Goal: Transaction & Acquisition: Purchase product/service

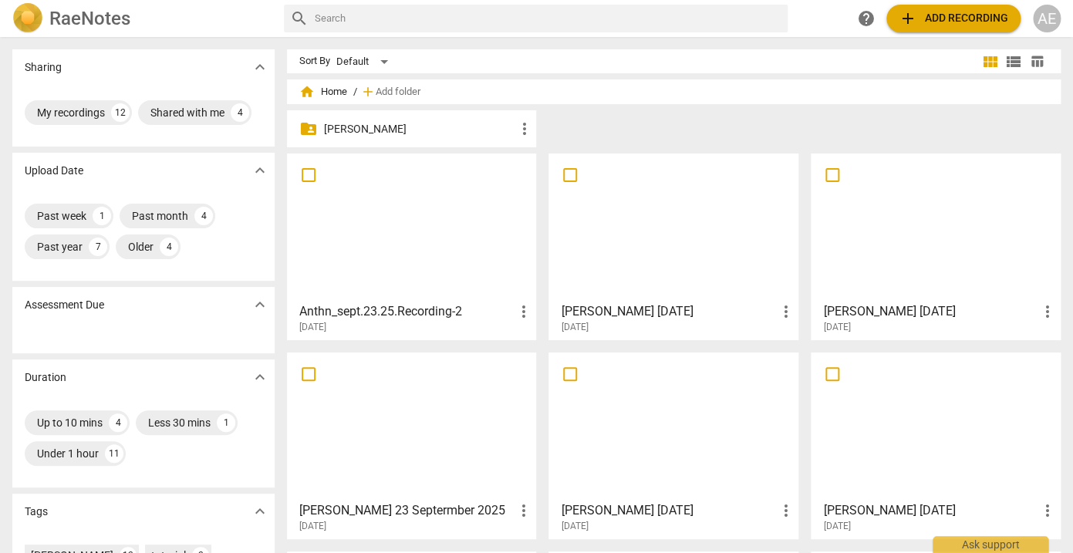
click at [436, 290] on div at bounding box center [411, 227] width 239 height 137
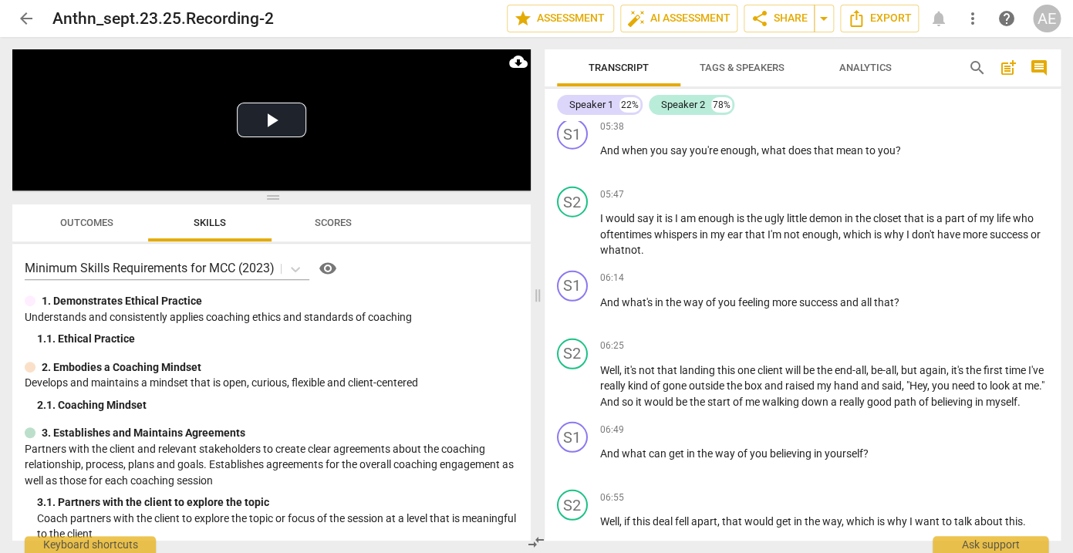
scroll to position [1447, 0]
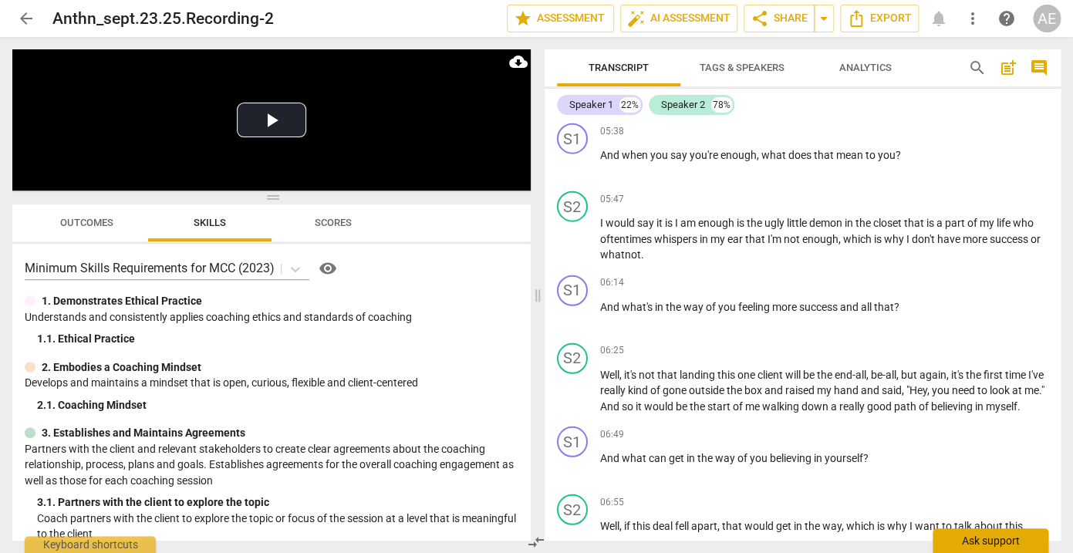
click at [968, 538] on div "Ask support" at bounding box center [991, 540] width 116 height 25
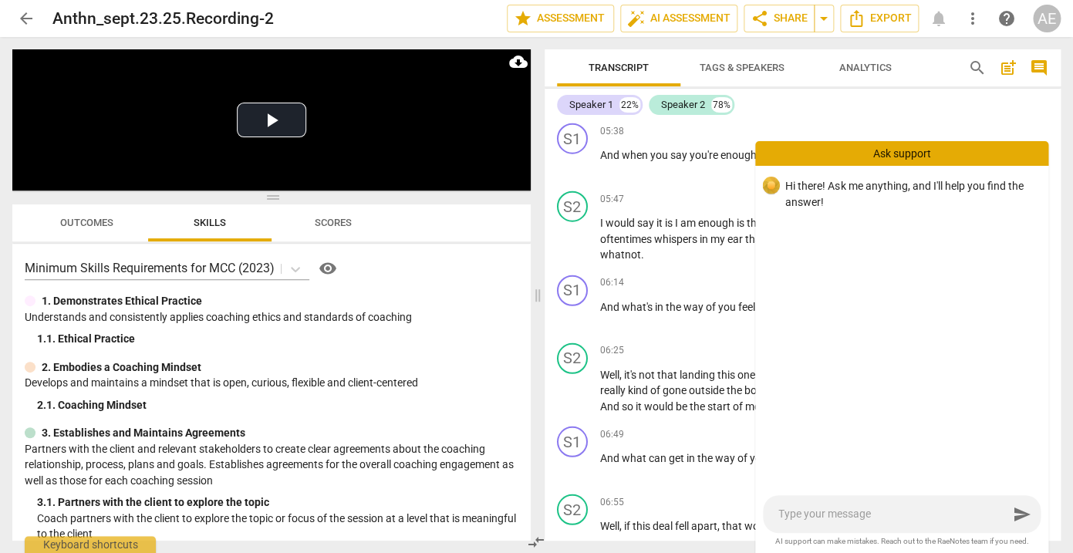
click at [893, 521] on textarea at bounding box center [893, 514] width 230 height 15
type textarea "i"
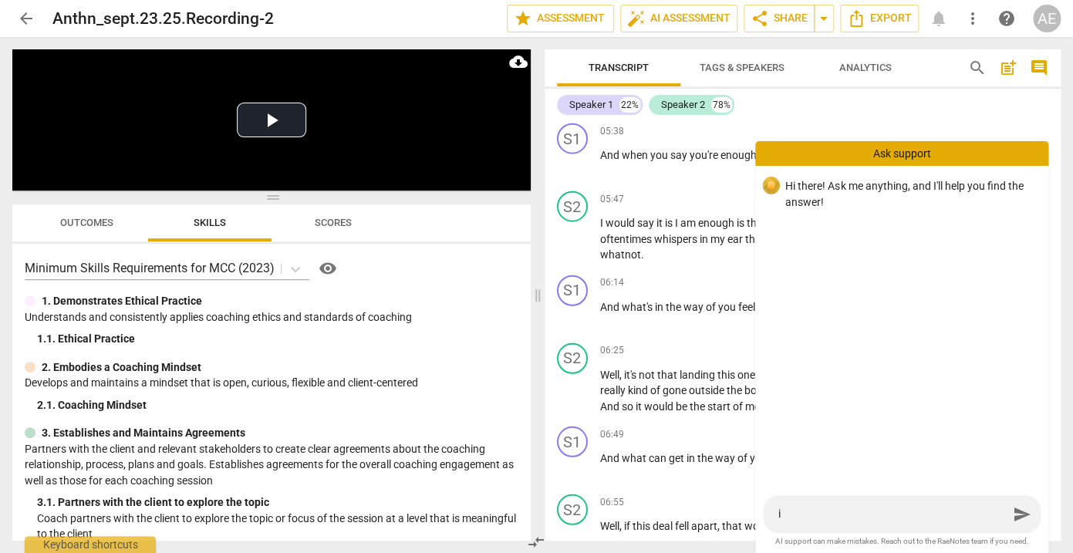
type textarea "i w"
type textarea "i wa"
type textarea "i was"
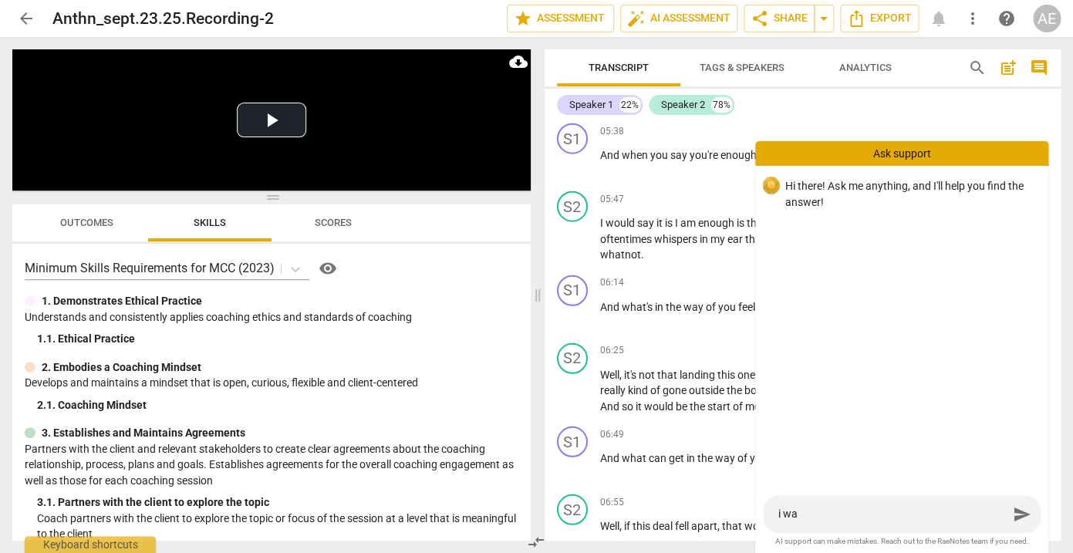
type textarea "i was"
type textarea "i was w"
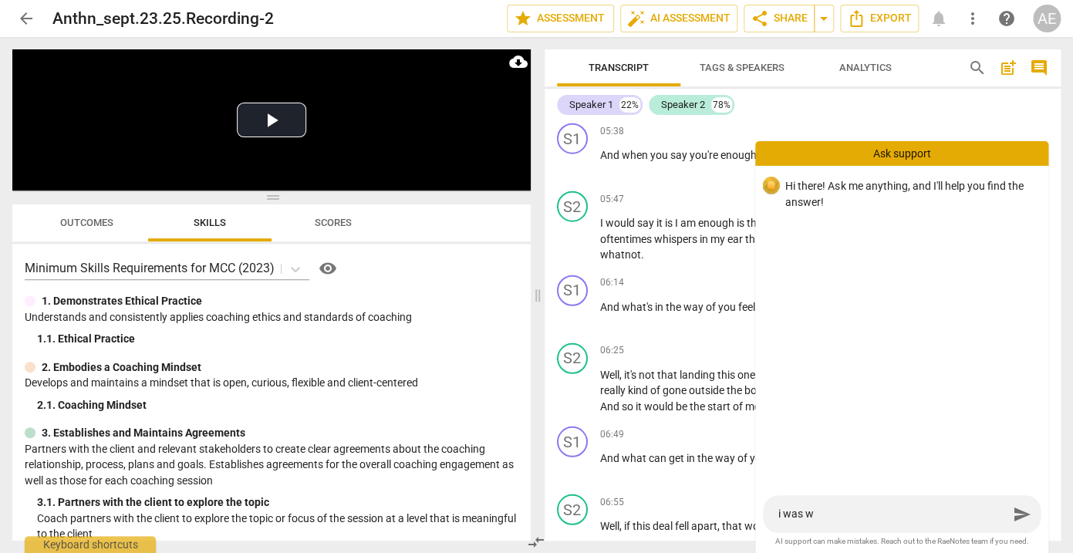
type textarea "i was wo"
type textarea "i was won"
type textarea "i was wond"
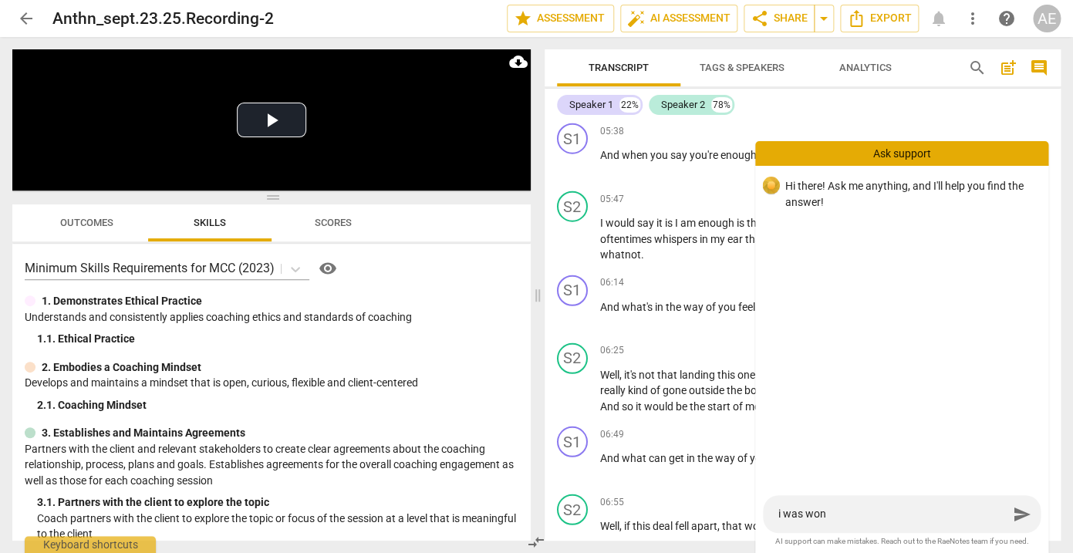
type textarea "i was wond"
type textarea "i was wonde"
type textarea "i was wonder"
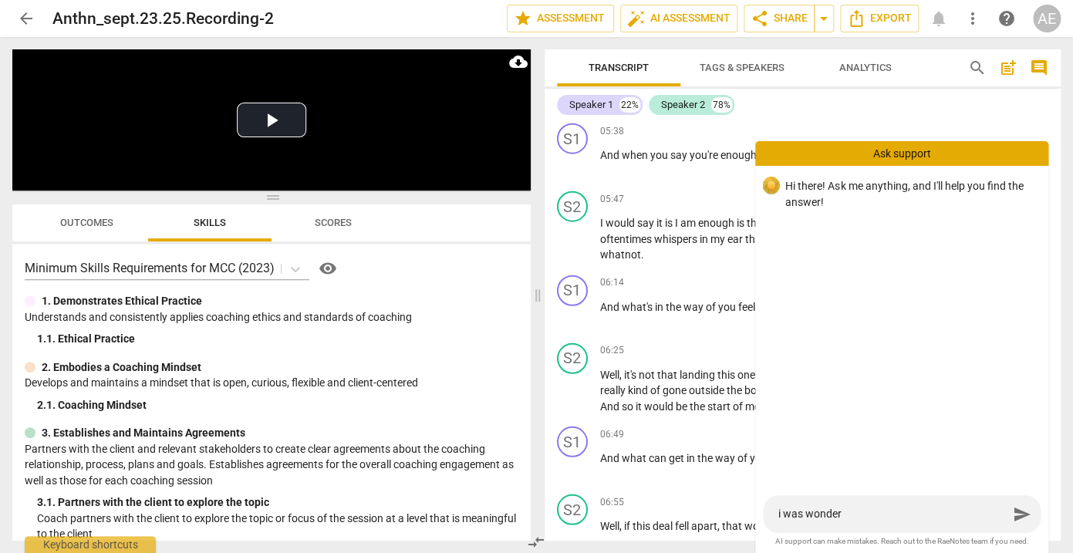
type textarea "i was wonderi"
type textarea "i was wonderin"
type textarea "i was wondering"
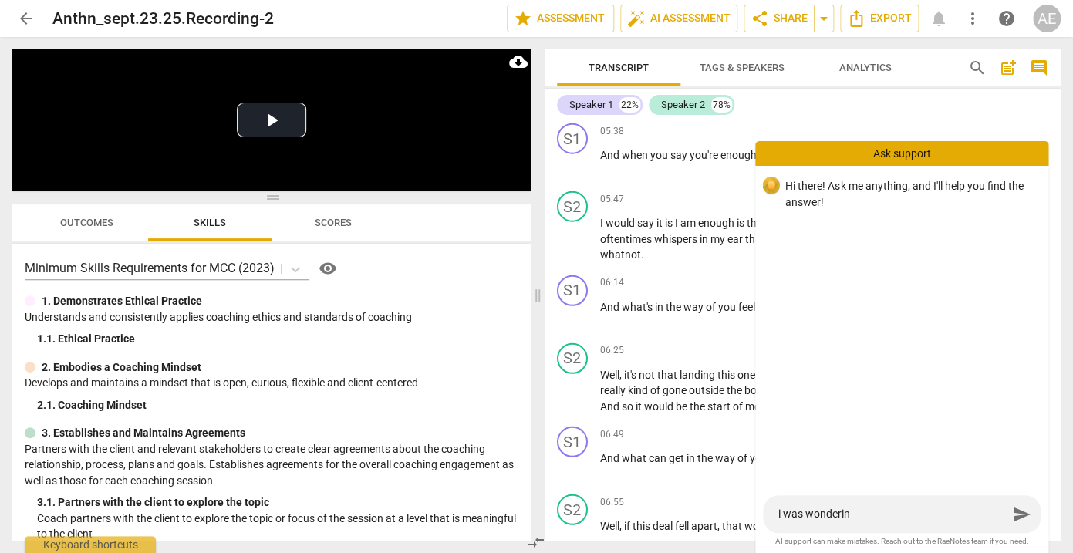
type textarea "i was wondering"
type textarea "i was wondering i"
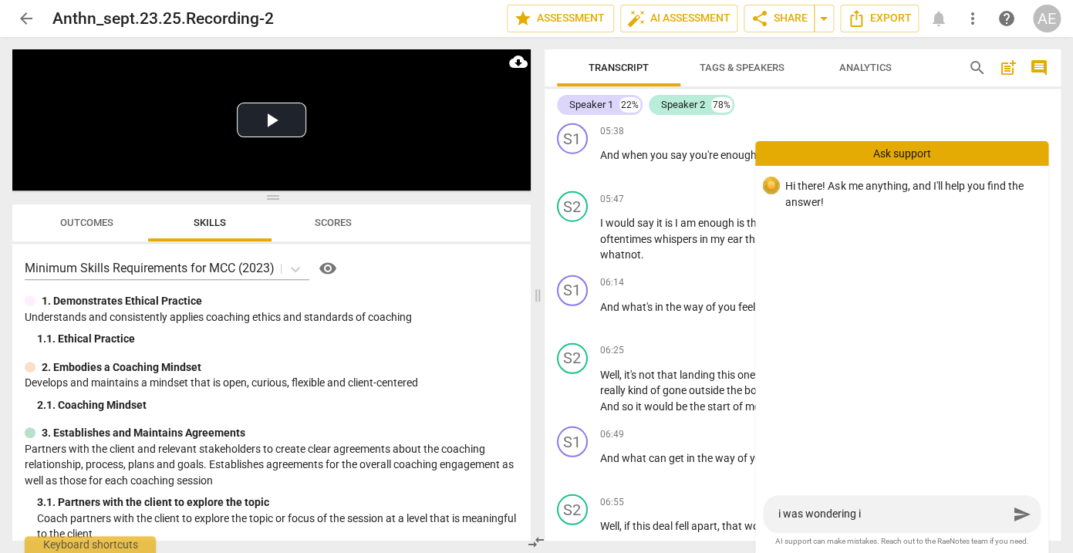
type textarea "i was wondering if"
type textarea "i was wondering if t"
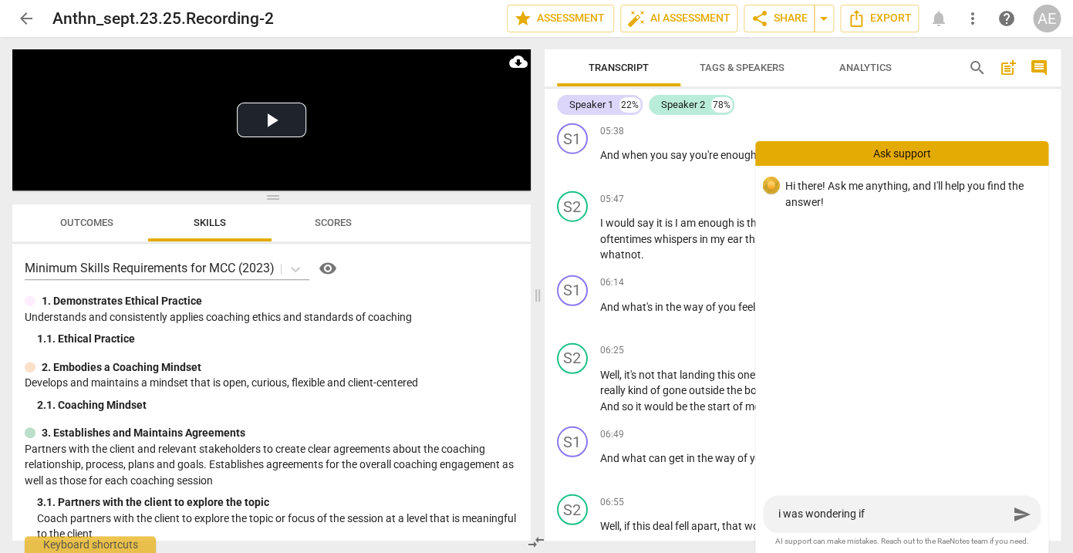
type textarea "i was wondering if t"
type textarea "i was wondering if th"
type textarea "i was wondering if the"
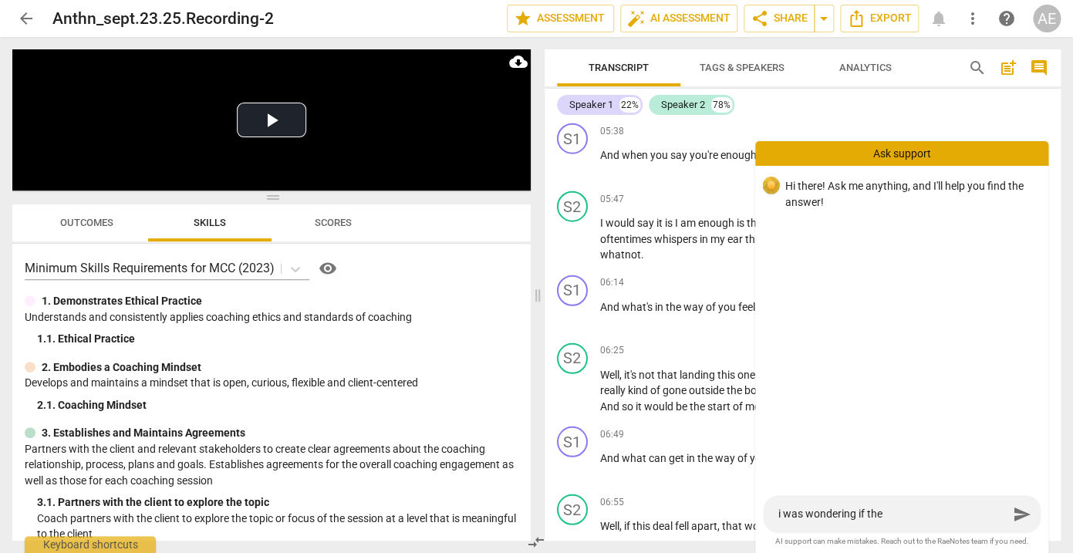
type textarea "i was wondering if the"
type textarea "i was wondering if the t"
type textarea "i was wondering if the tr"
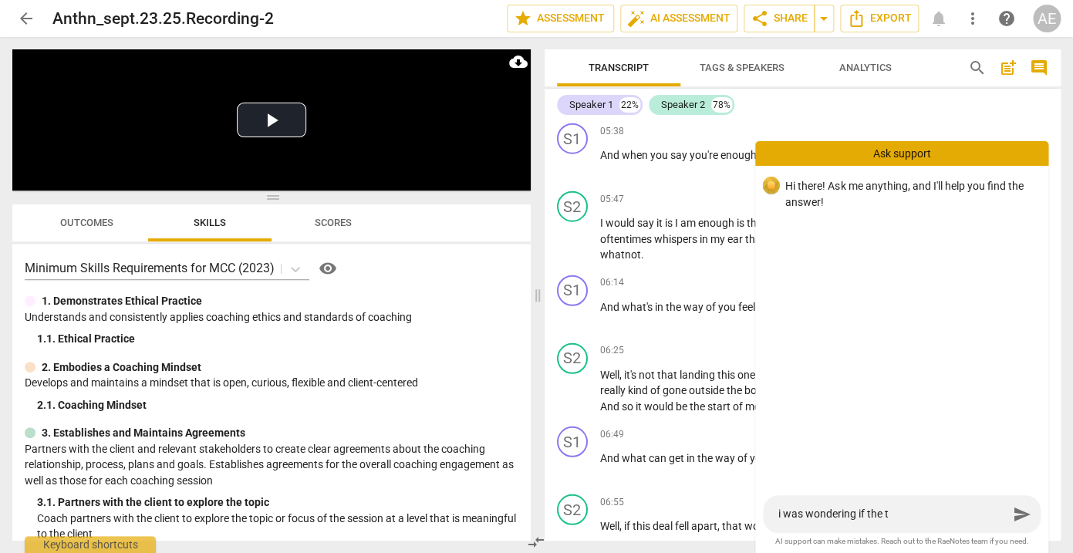
type textarea "i was wondering if the tr"
type textarea "i was wondering if the tra"
type textarea "i was wondering if the tran"
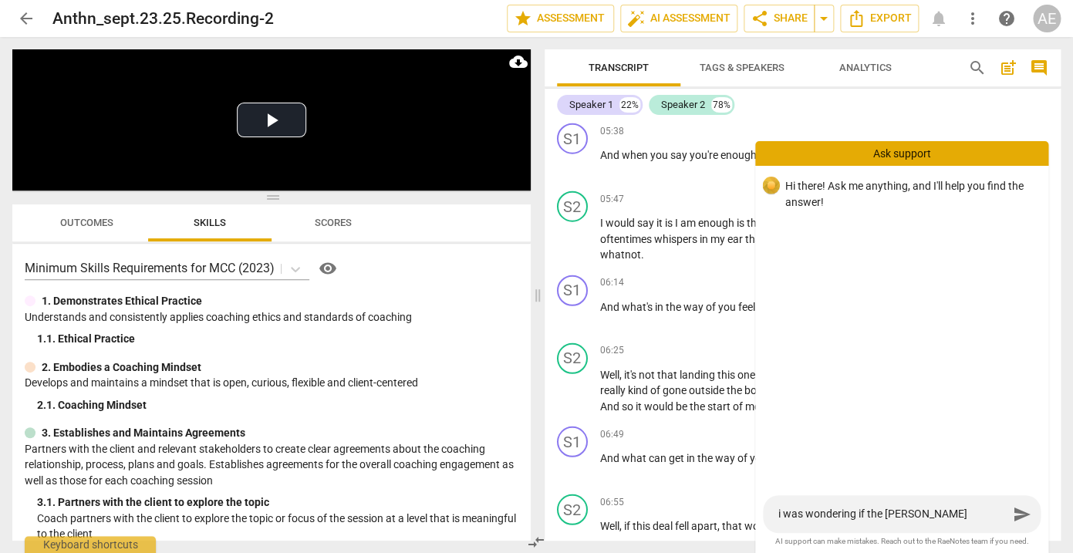
type textarea "i was wondering if the trans"
type textarea "i was wondering if the transc"
type textarea "i was wondering if the transcr"
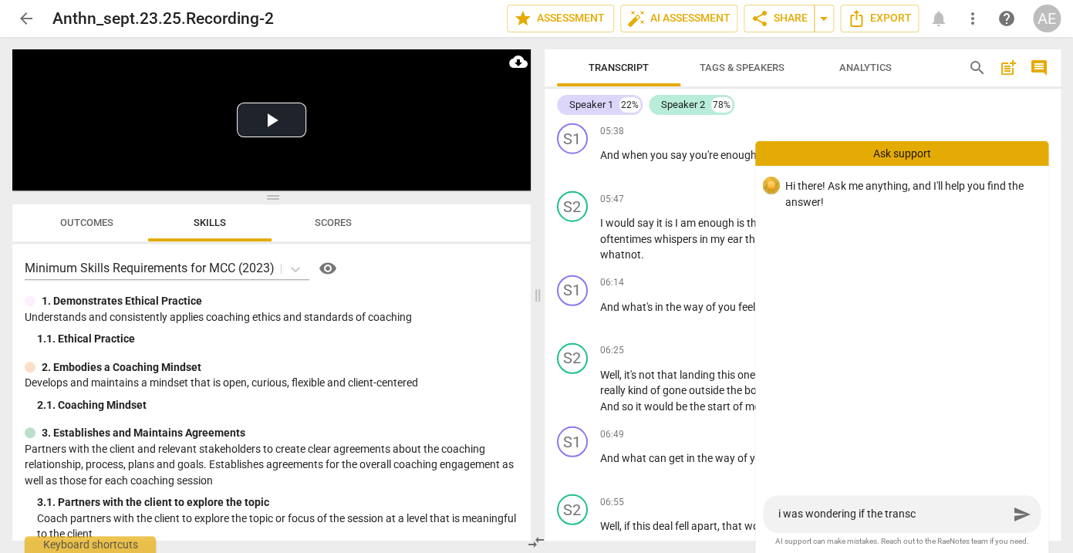
type textarea "i was wondering if the transcr"
type textarea "i was wondering if the transcri"
type textarea "i was wondering if the transcrip"
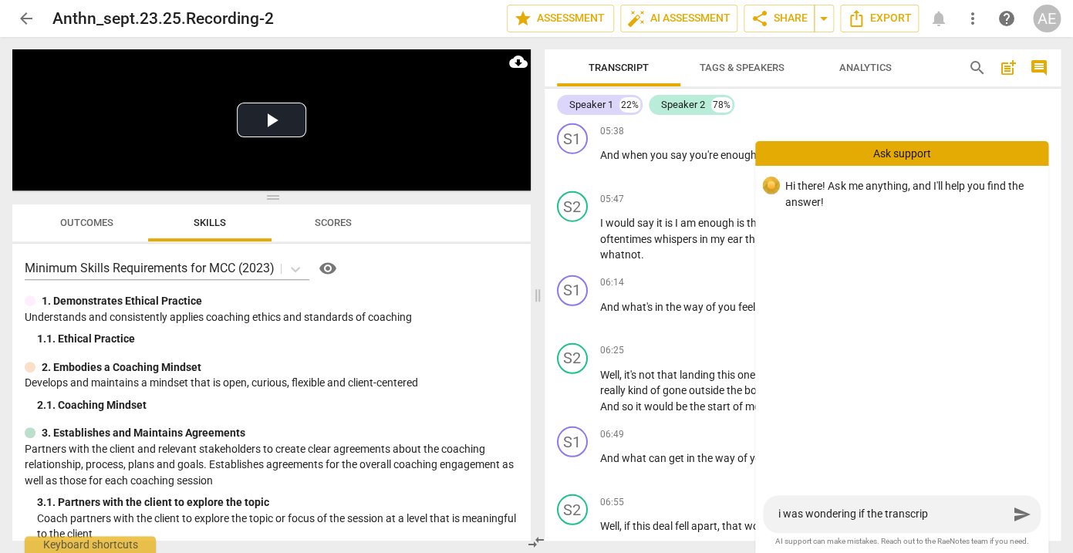
type textarea "i was wondering if the transcript"
type textarea "i was wondering if the transcript I"
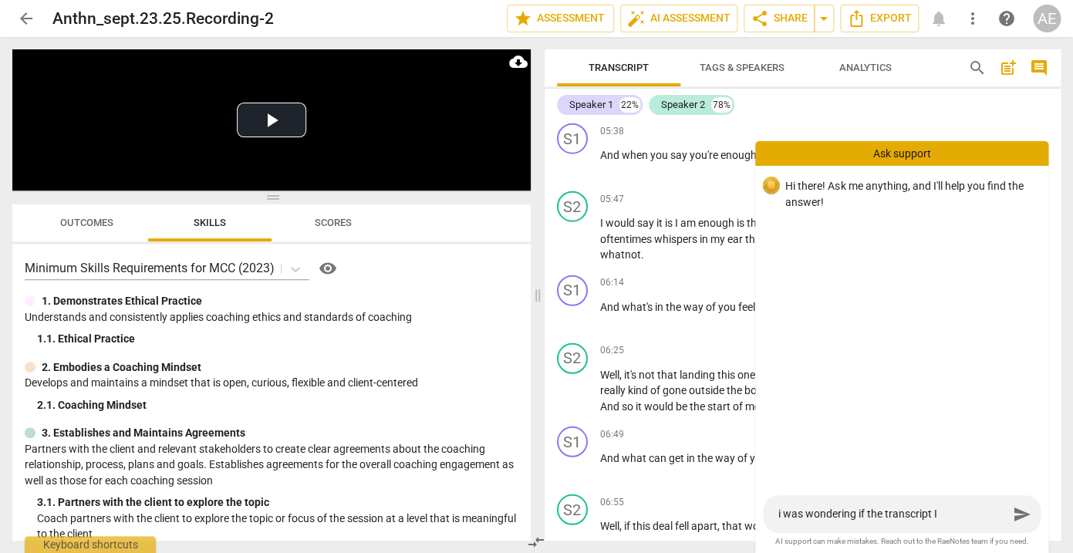
type textarea "i was wondering if the transcript I"
type textarea "i was wondering if the transcript I s"
type textarea "i was wondering if the transcript I se"
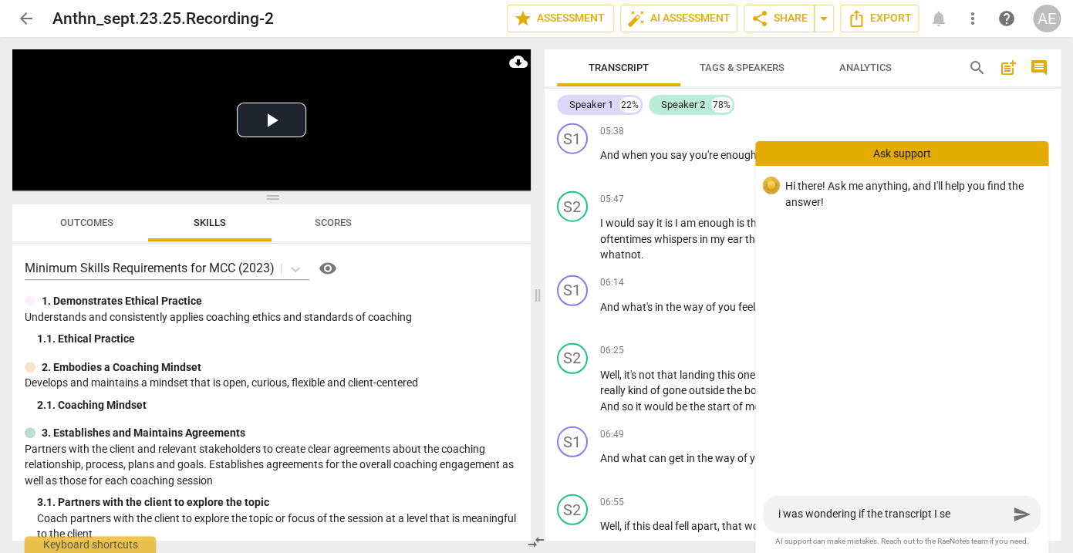
type textarea "i was wondering if the transcript I see"
type textarea "i was wondering if the transcript I see f"
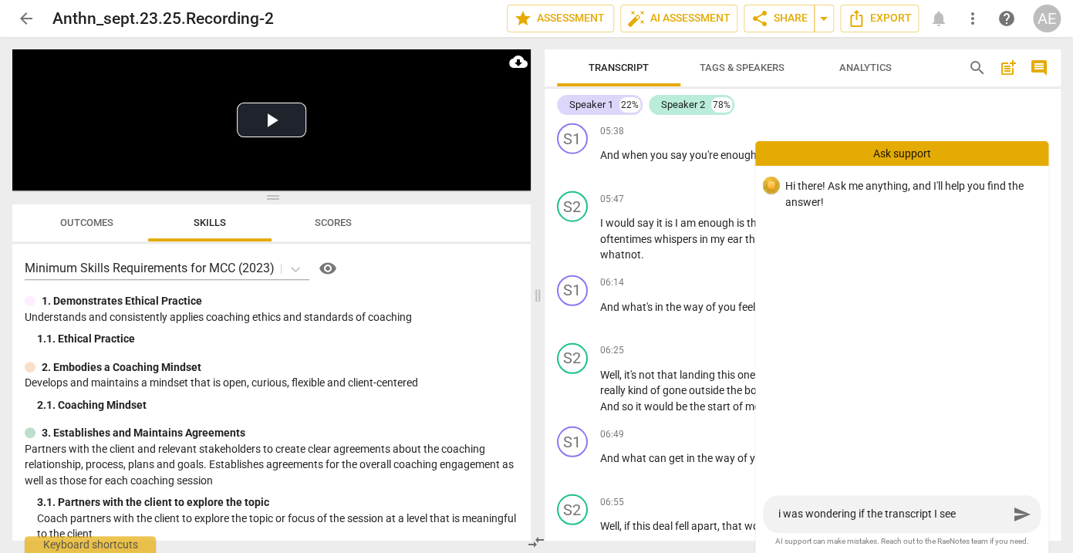
type textarea "i was wondering if the transcript I see f"
type textarea "i was wondering if the transcript I see fo"
type textarea "i was wondering if the transcript I see for"
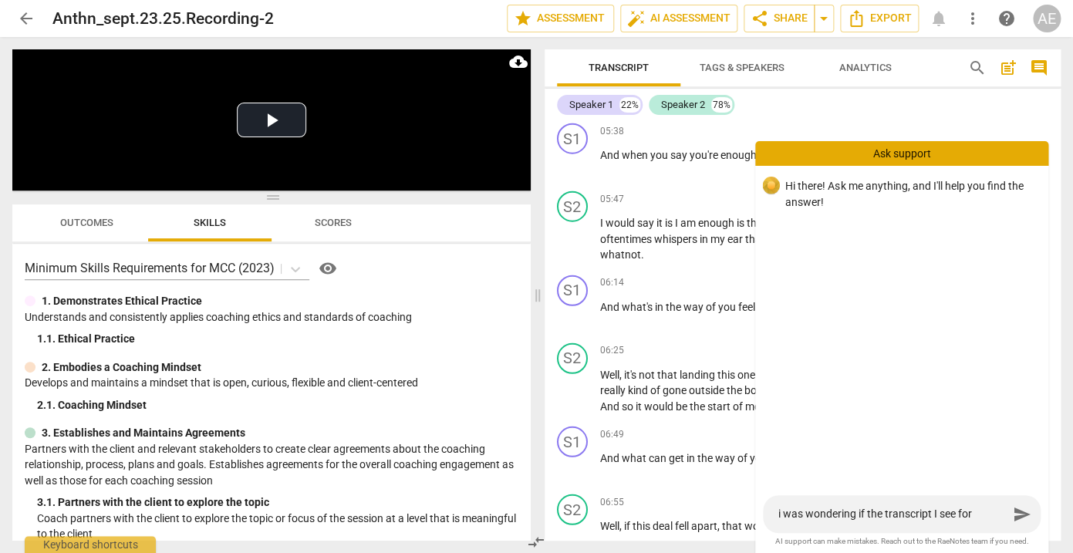
type textarea "i was wondering if the transcript I see for"
type textarea "i was wondering if the transcript I see for r"
type textarea "i was wondering if the transcript I see for re"
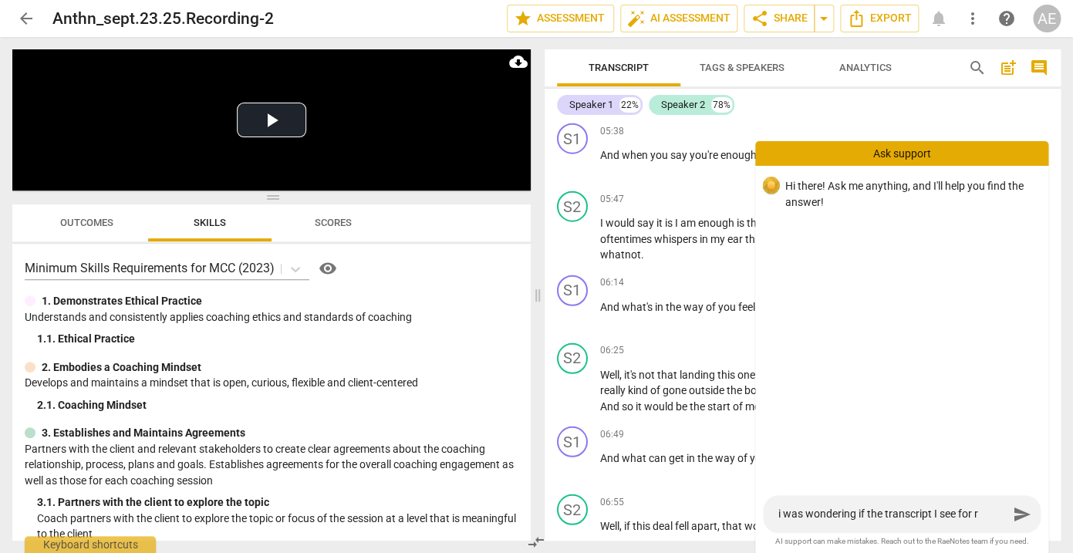
type textarea "i was wondering if the transcript I see for re"
type textarea "i was wondering if the transcript I see for rec"
type textarea "i was wondering if the transcript I see for reco"
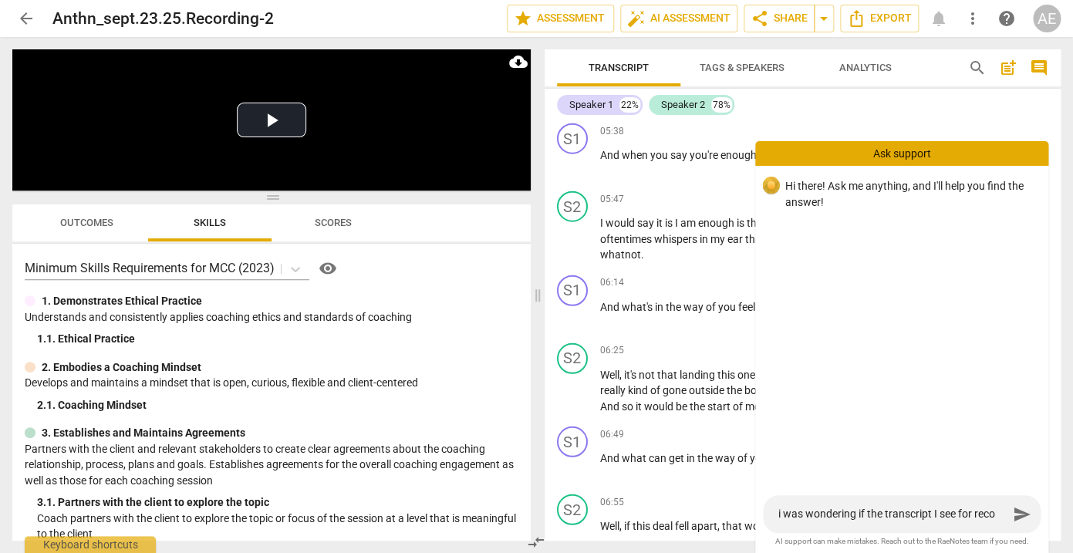
type textarea "i was wondering if the transcript I see for recor"
type textarea "i was wondering if the transcript I see for record"
type textarea "i was wondering if the transcript I see for recordi"
type textarea "i was wondering if the transcript I see for recordin"
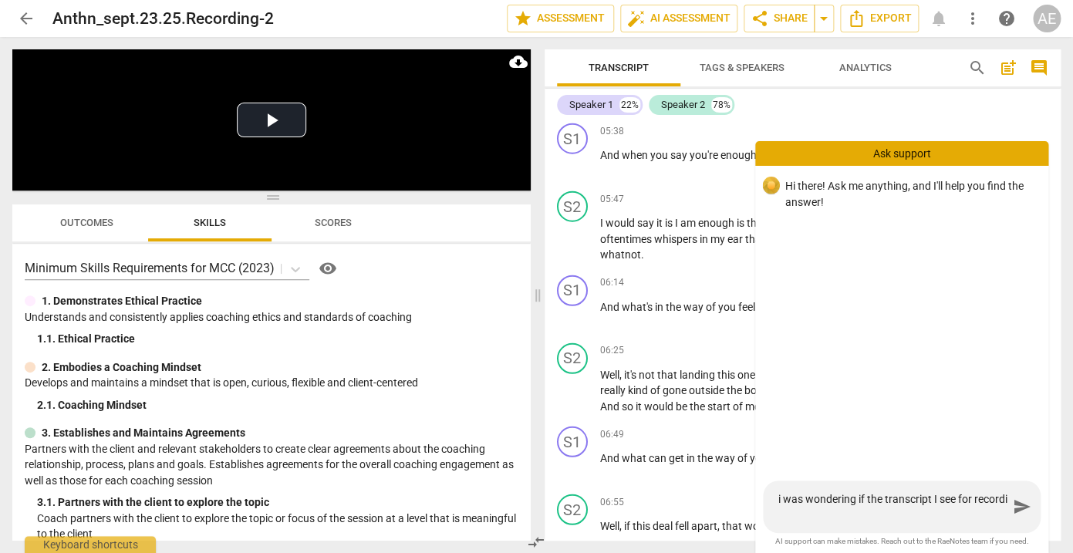
type textarea "i was wondering if the transcript I see for recordin"
type textarea "i was wondering if the transcript I see for recording"
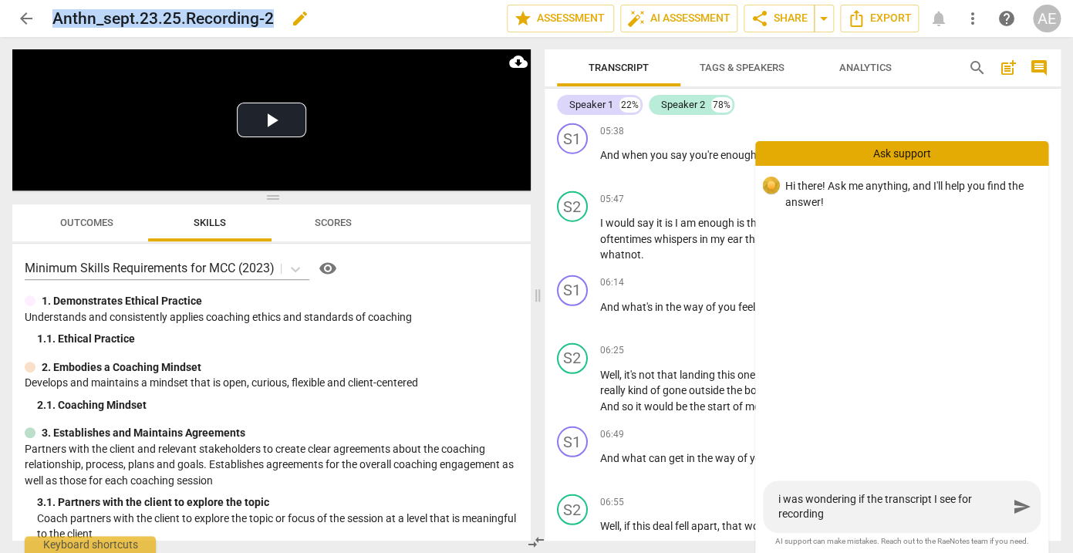
drag, startPoint x: 277, startPoint y: 14, endPoint x: 53, endPoint y: 15, distance: 223.7
click at [53, 15] on div "Anthn_sept.23.25.Recording-2 edit" at bounding box center [273, 19] width 442 height 28
copy h2 "Anthn_sept.23.25.Recording-2"
click at [854, 516] on textarea "i was wondering if the transcript I see for recording" at bounding box center [893, 506] width 230 height 29
paste textarea "Anthn_sept.23.25.Recording-2"
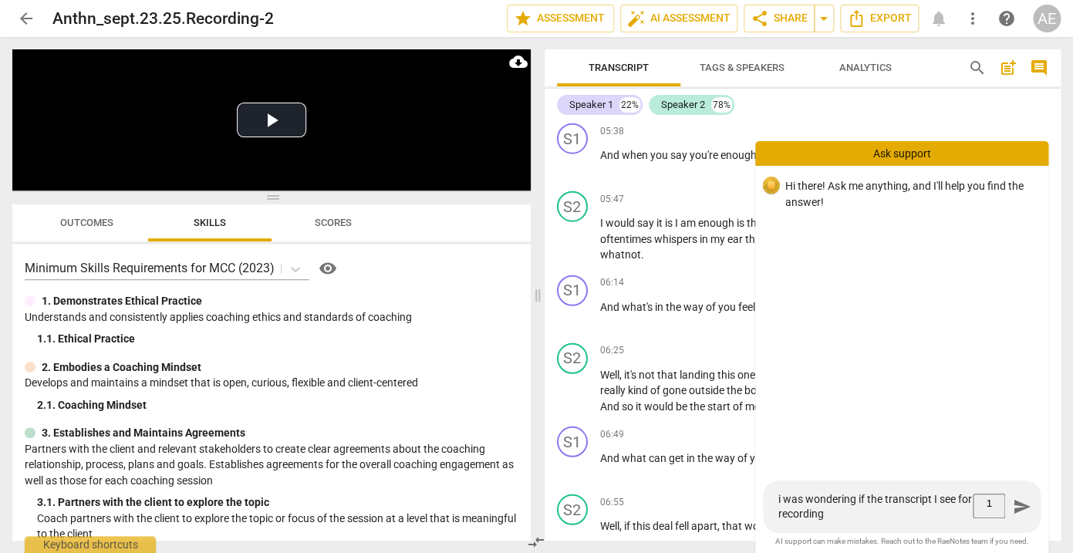
type textarea "i was wondering if the transcript I see for recording Anthn_sept.23.25.Recordin…"
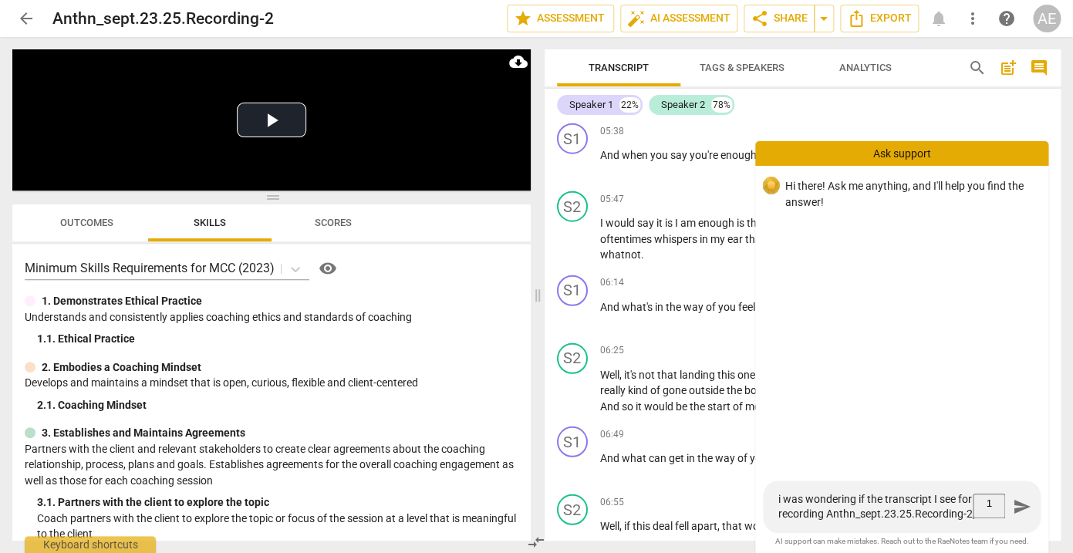
type textarea "i was wondering if the transcript I see for recording Anthn_sept.23.25.Recordin…"
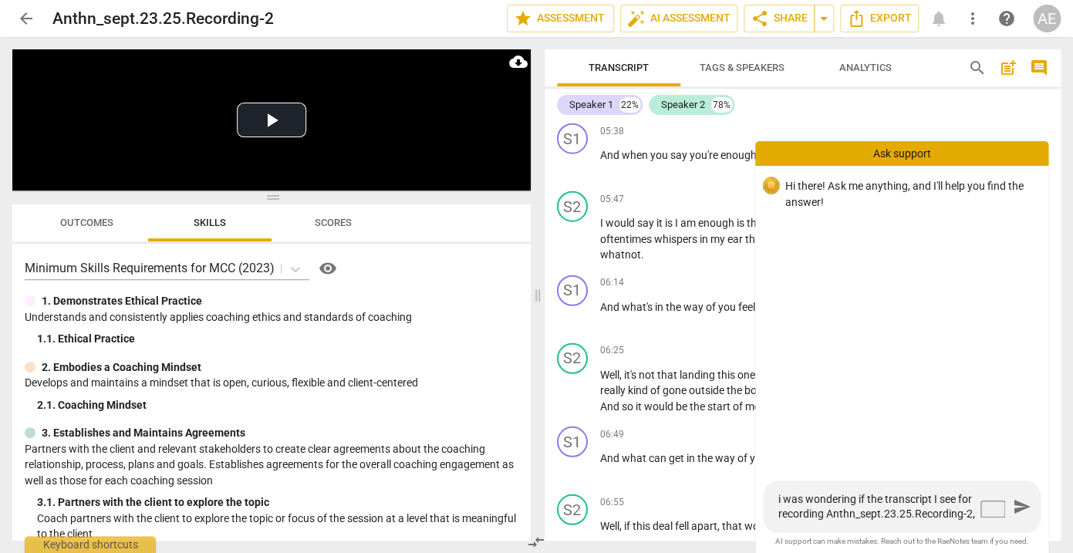
type textarea "i was wondering if the transcript I see for recording Anthn_sept.23.25.Recordin…"
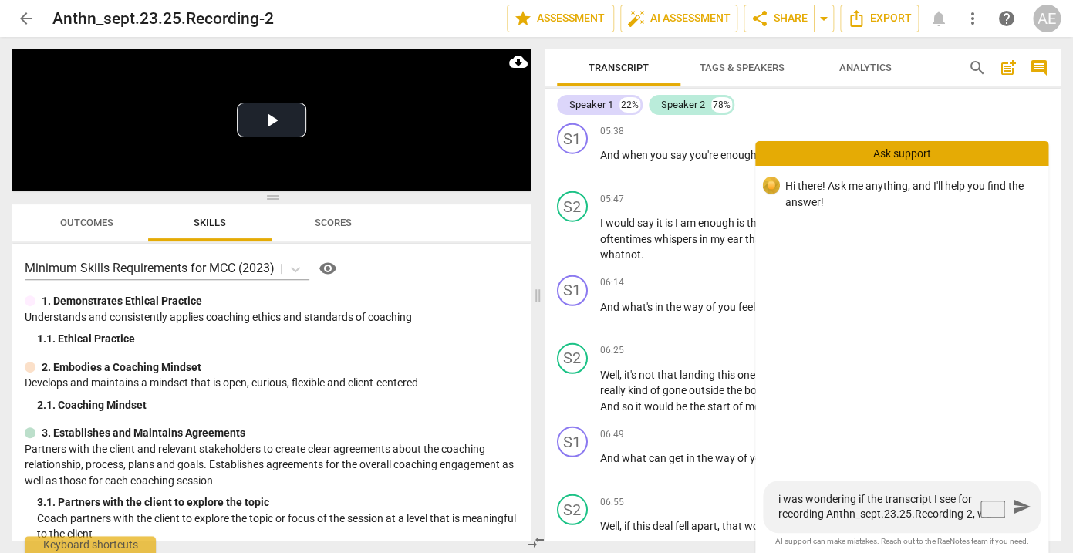
type textarea "i was wondering if the transcript I see for recording Anthn_sept.23.25.Recordin…"
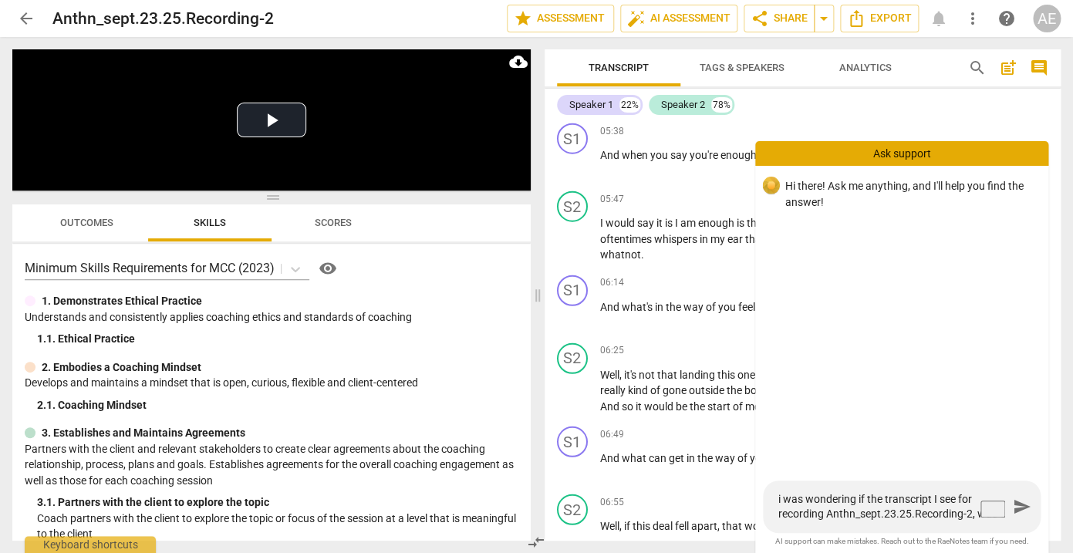
type textarea "i was wondering if the transcript I see for recording Anthn_sept.23.25.Recordin…"
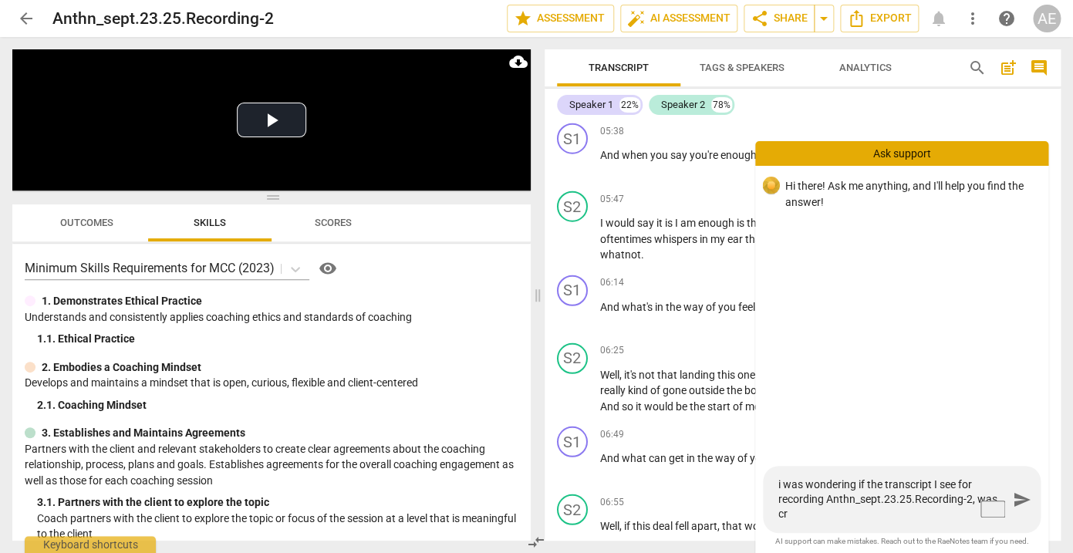
type textarea "i was wondering if the transcript I see for recording Anthn_sept.23.25.Recordin…"
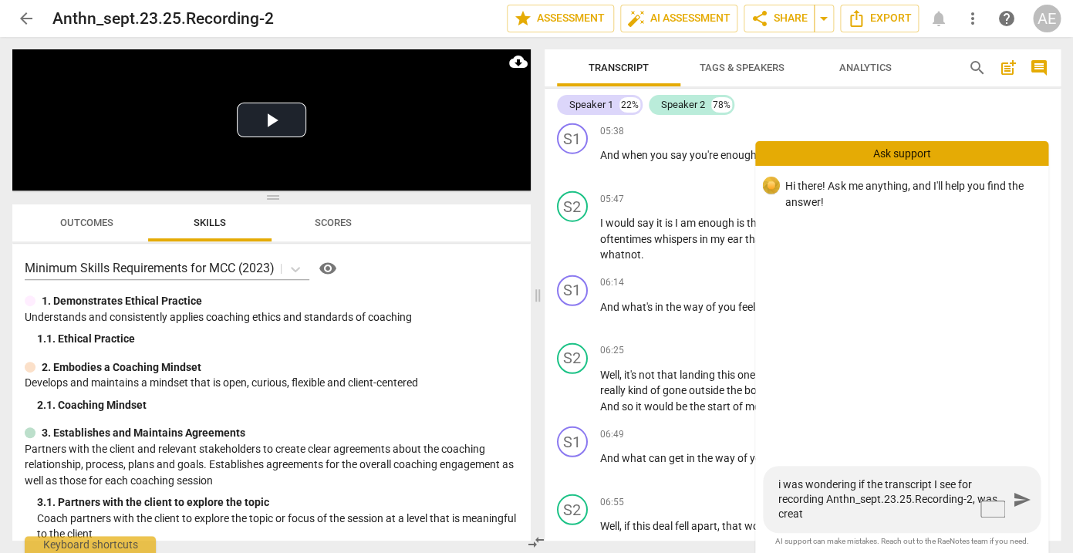
type textarea "i was wondering if the transcript I see for recording Anthn_sept.23.25.Recordin…"
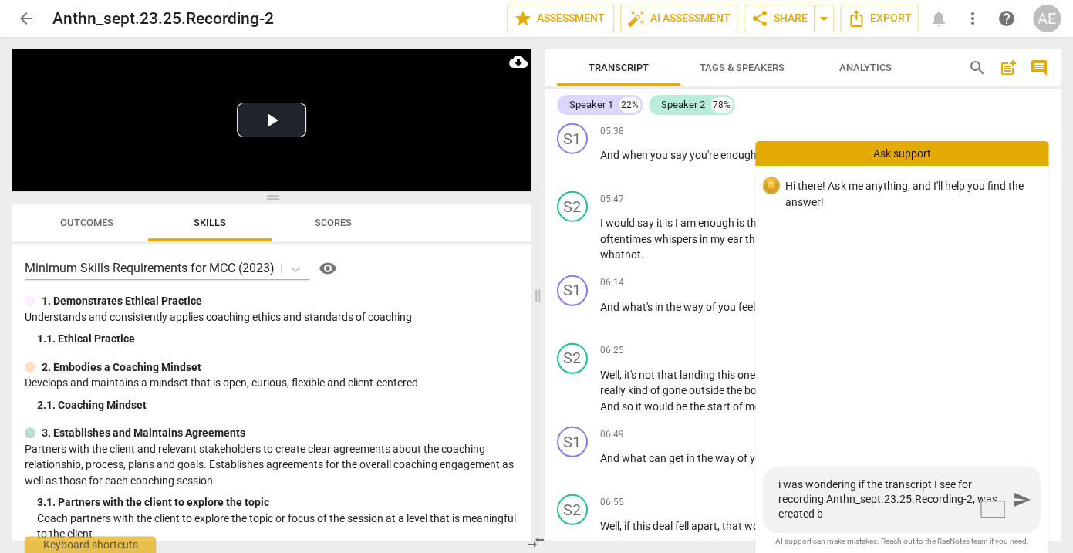
type textarea "i was wondering if the transcript I see for recording Anthn_sept.23.25.Recordin…"
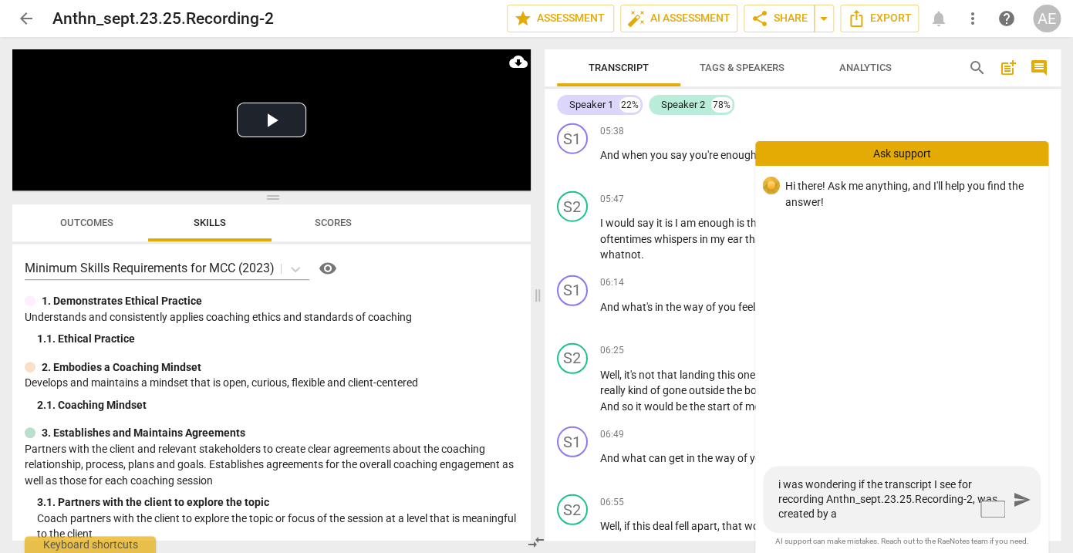
type textarea "i was wondering if the transcript I see for recording Anthn_sept.23.25.Recordin…"
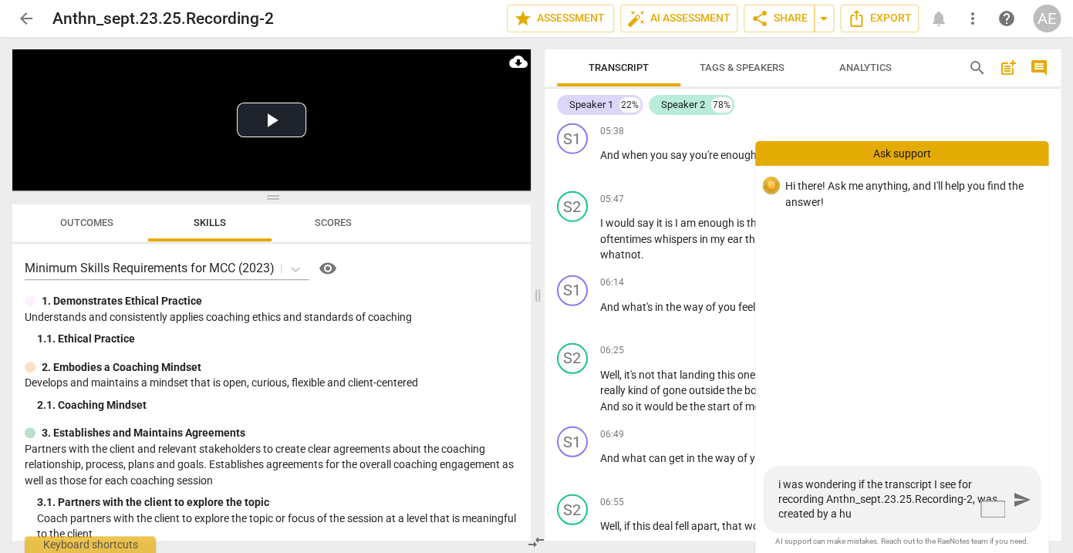
type textarea "i was wondering if the transcript I see for recording Anthn_sept.23.25.Recordin…"
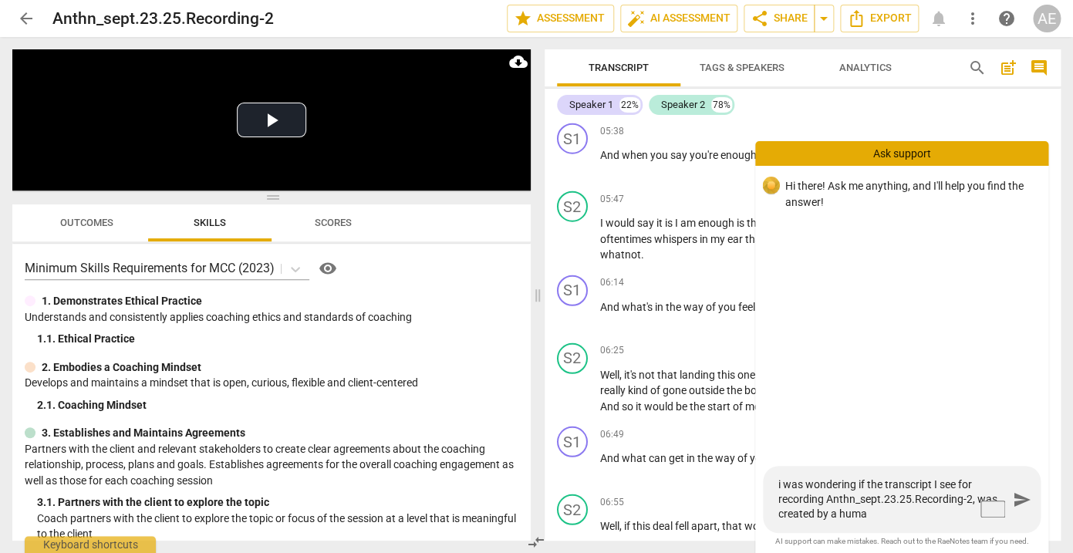
type textarea "i was wondering if the transcript I see for recording Anthn_sept.23.25.Recordin…"
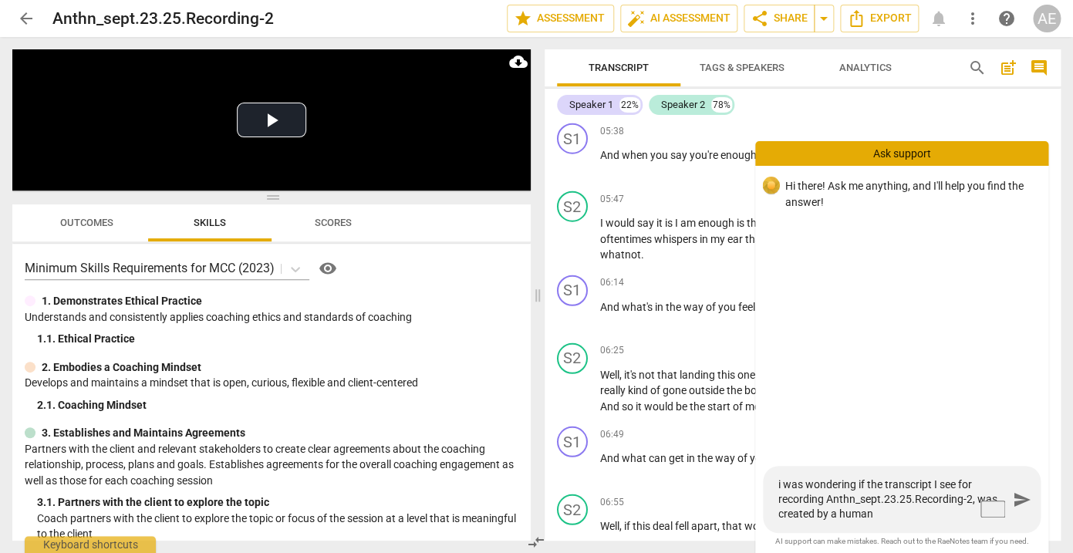
type textarea "i was wondering if the transcript I see for recording Anthn_sept.23.25.Recordin…"
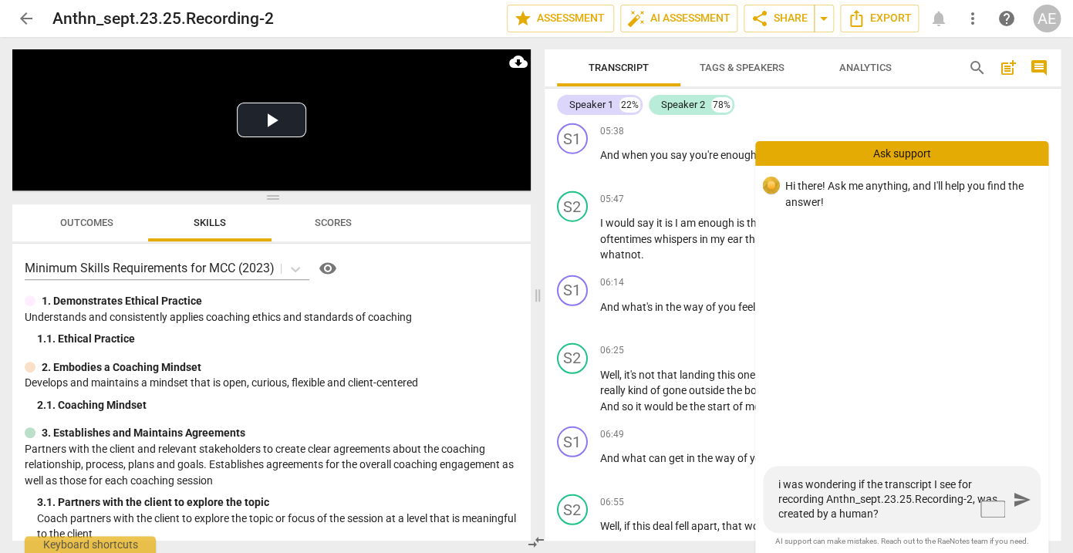
type textarea "i was wondering if the transcript I see for recording Anthn_sept.23.25.Recordin…"
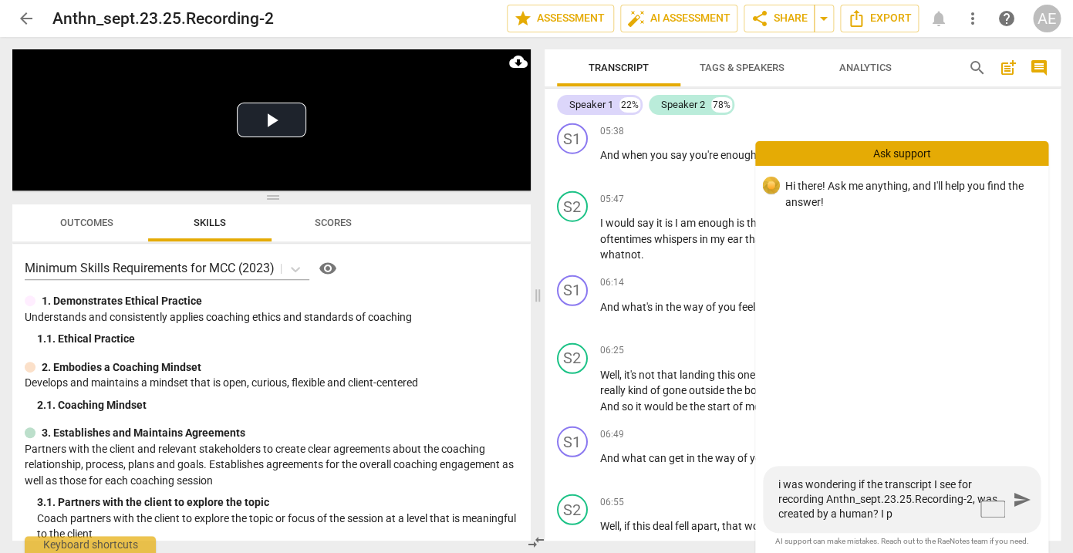
type textarea "i was wondering if the transcript I see for recording Anthn_sept.23.25.Recordin…"
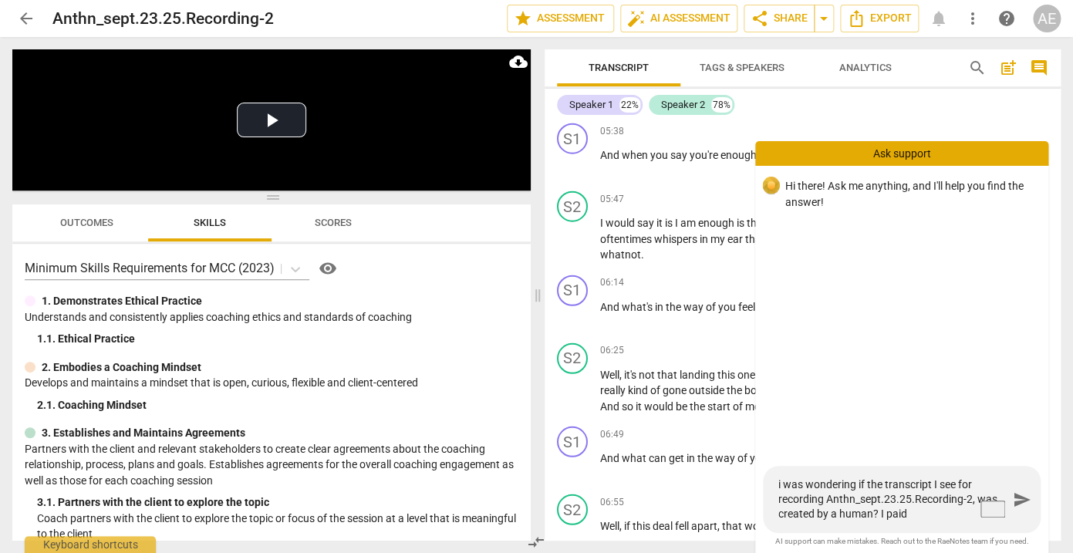
type textarea "i was wondering if the transcript I see for recording Anthn_sept.23.25.Recordin…"
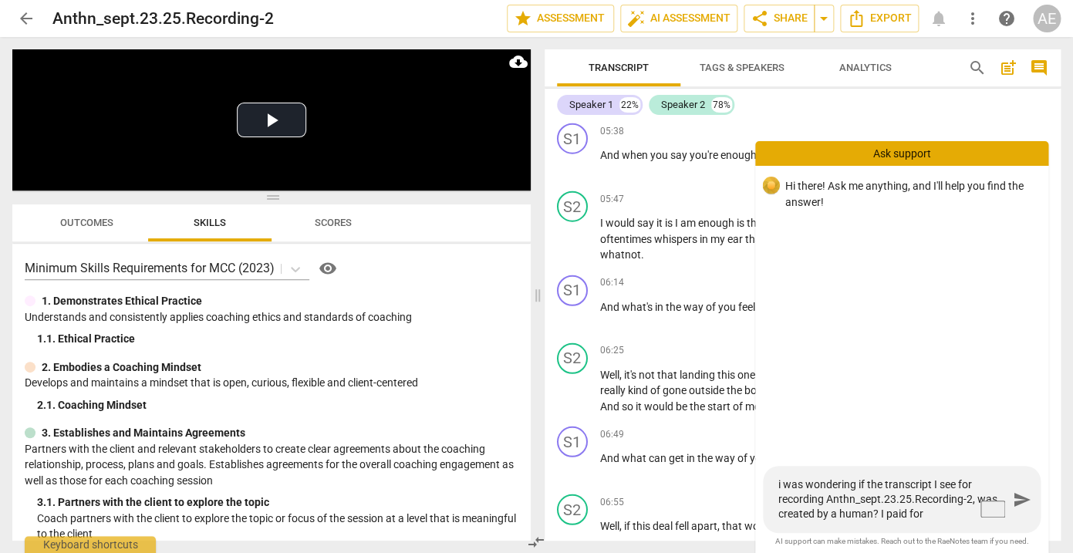
type textarea "i was wondering if the transcript I see for recording Anthn_sept.23.25.Recordin…"
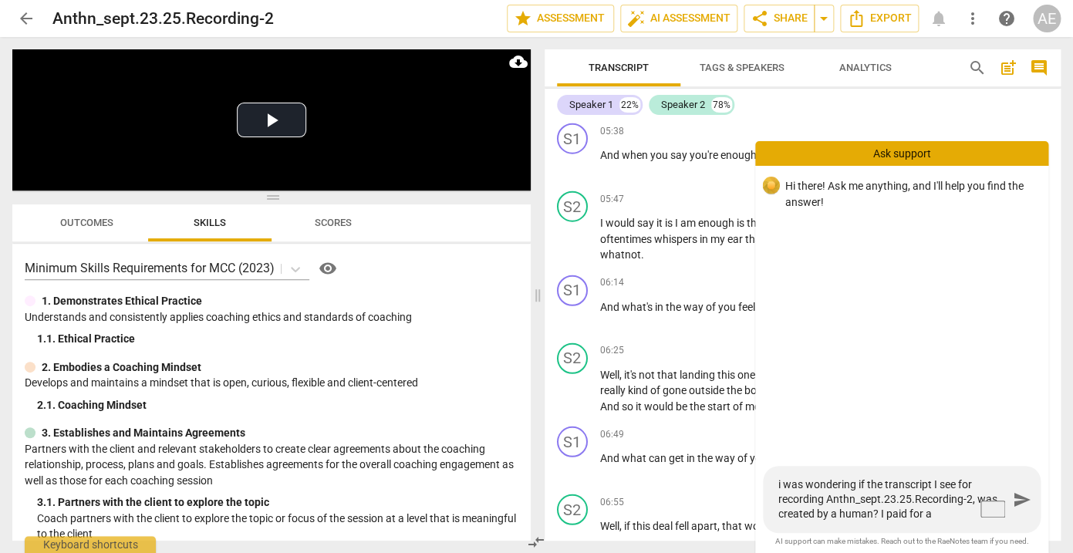
type textarea "i was wondering if the transcript I see for recording Anthn_sept.23.25.Recordin…"
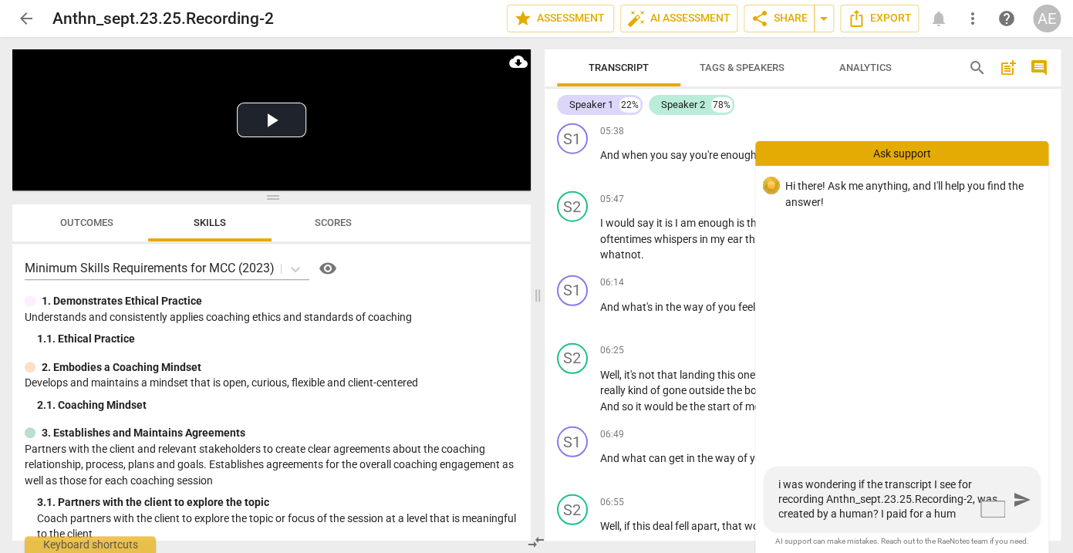
type textarea "i was wondering if the transcript I see for recording Anthn_sept.23.25.Recordin…"
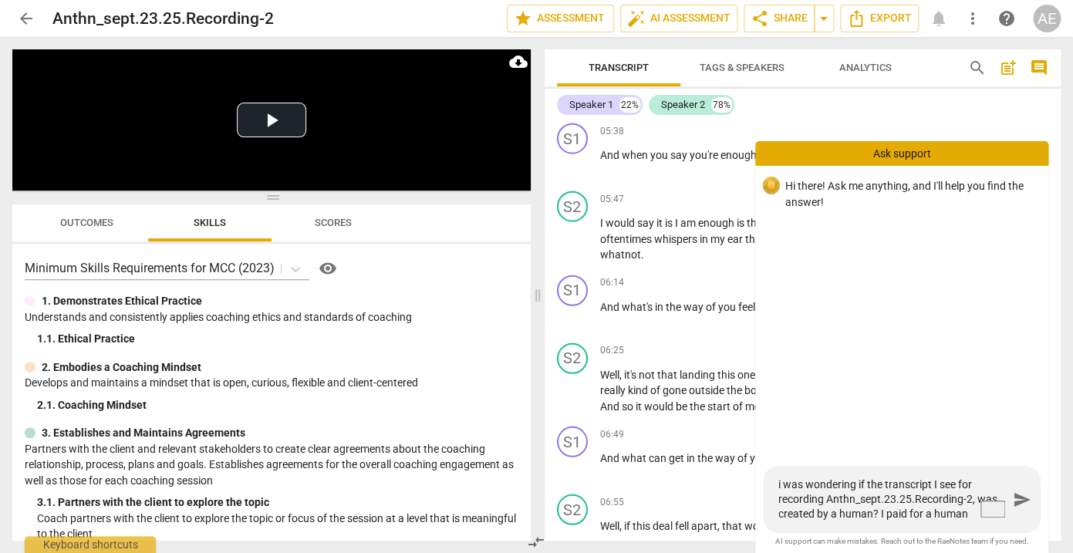
type textarea "i was wondering if the transcript I see for recording Anthn_sept.23.25.Recordin…"
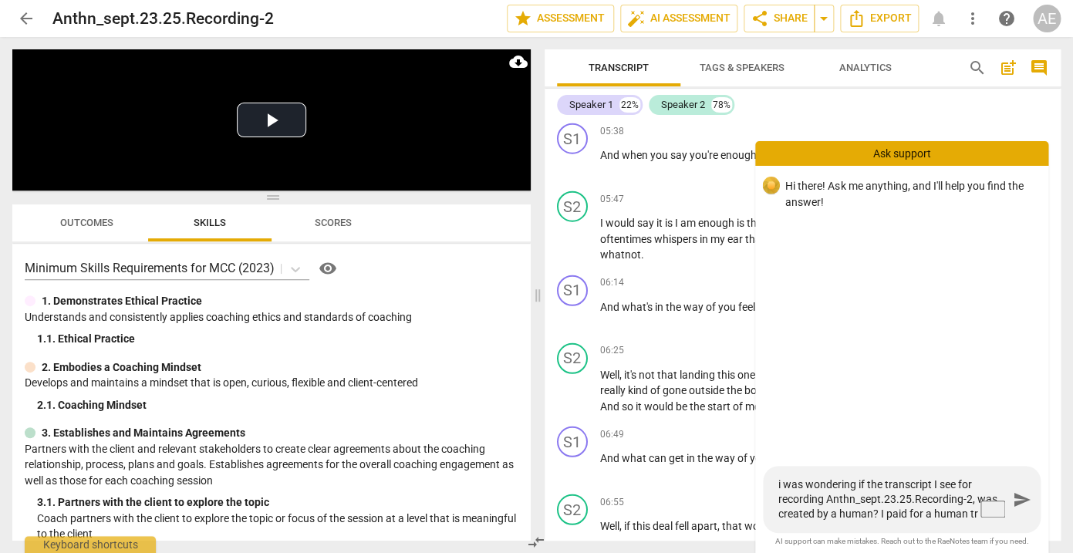
type textarea "i was wondering if the transcript I see for recording Anthn_sept.23.25.Recordin…"
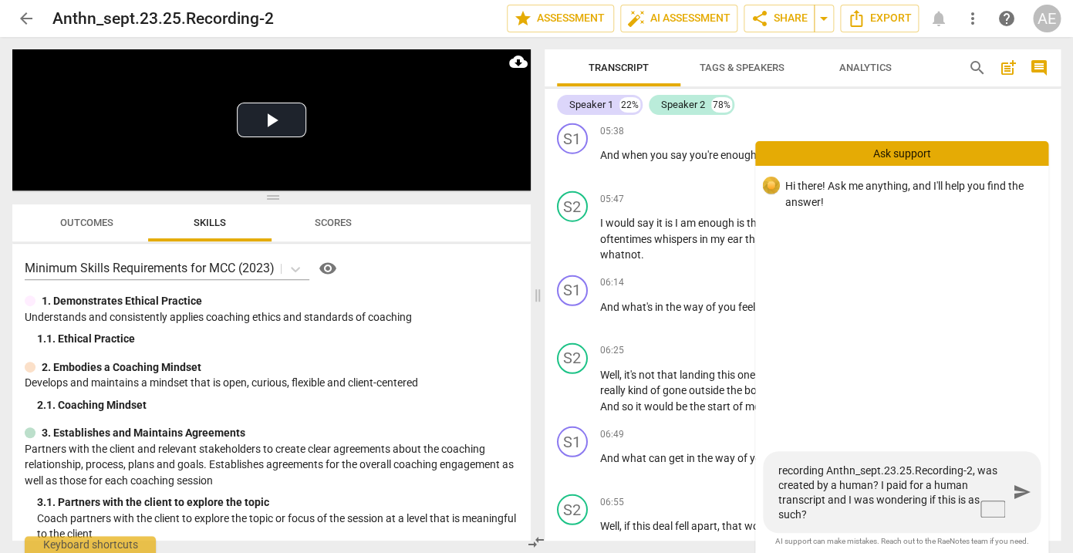
click at [1018, 494] on span "send" at bounding box center [1022, 492] width 19 height 19
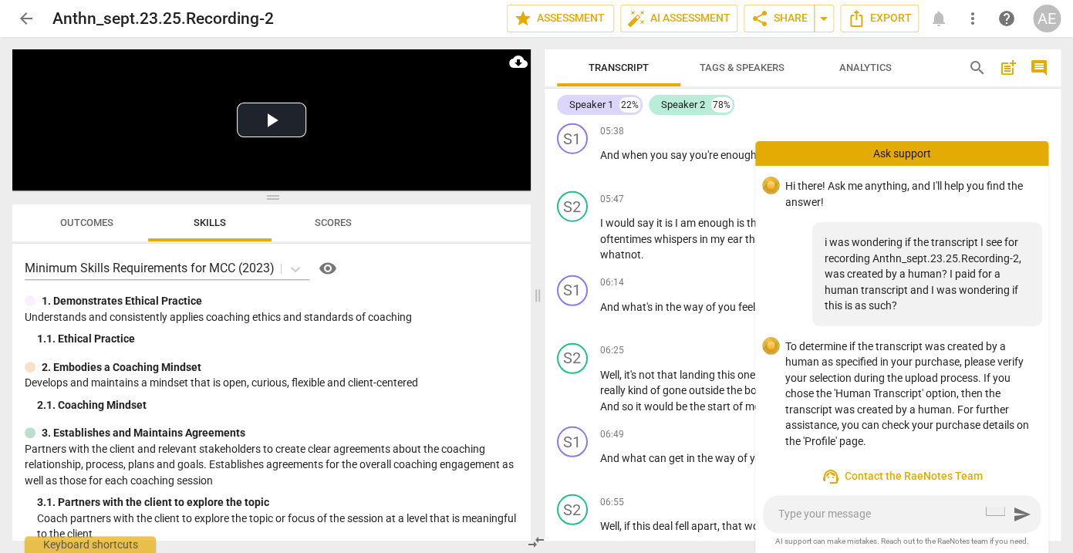
scroll to position [0, 0]
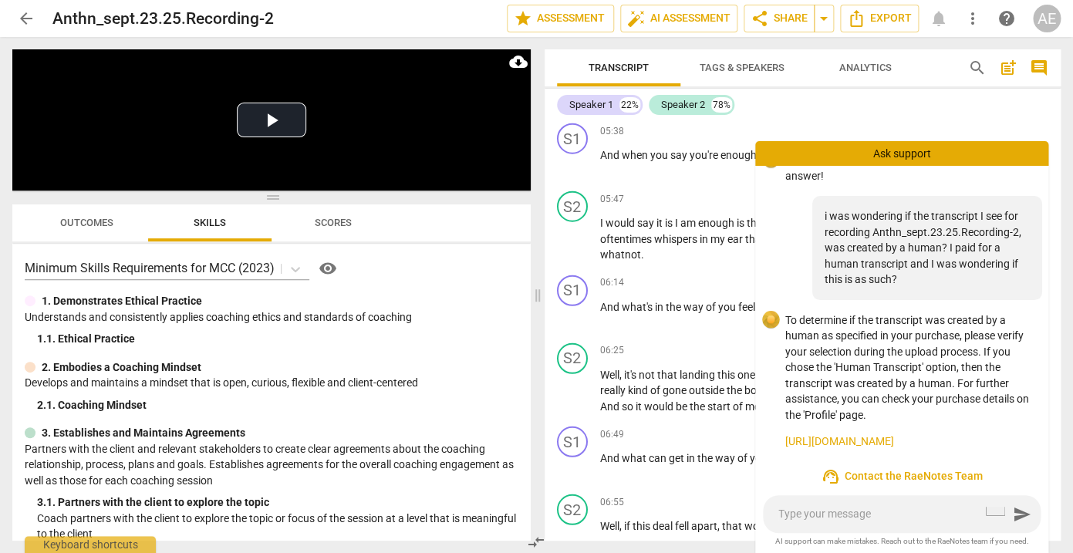
click at [962, 441] on link "https://raenotes.com/help/icf_transcribe.html" at bounding box center [910, 442] width 251 height 16
click at [1045, 19] on div "AE" at bounding box center [1047, 19] width 28 height 28
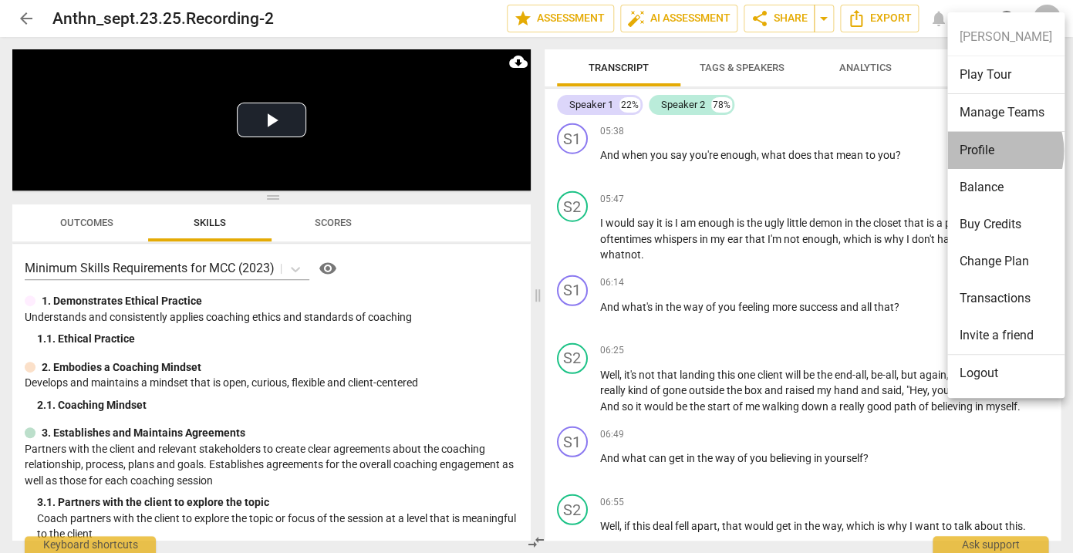
click at [983, 151] on li "Profile" at bounding box center [1005, 150] width 117 height 37
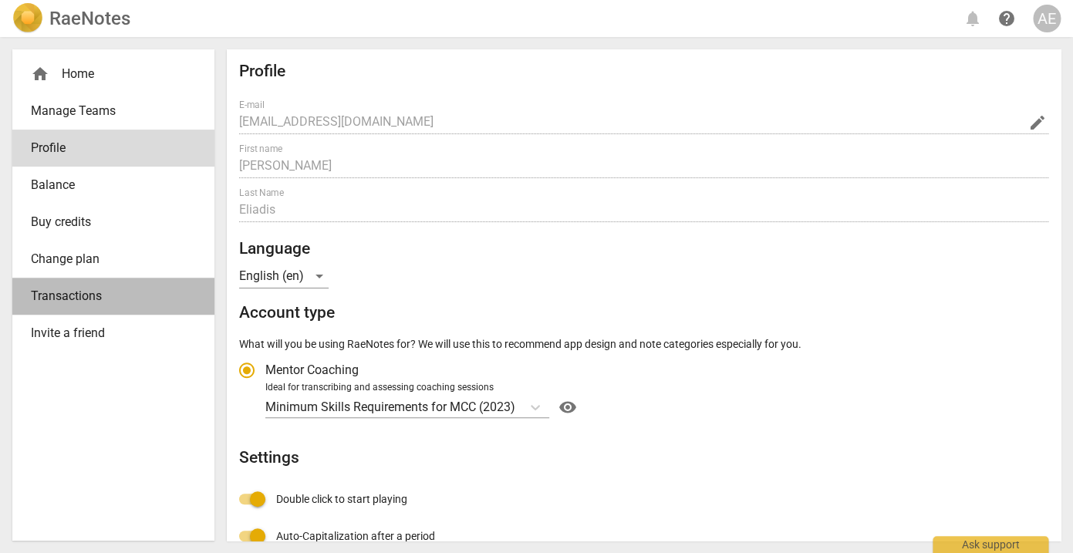
click at [77, 296] on span "Transactions" at bounding box center [107, 296] width 153 height 19
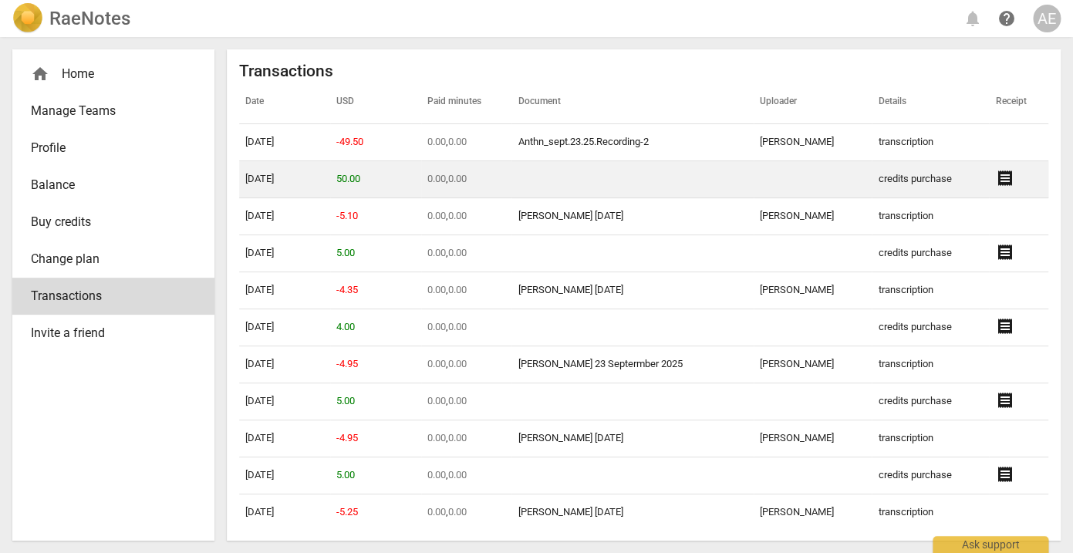
click at [997, 179] on span "receipt" at bounding box center [1004, 178] width 19 height 19
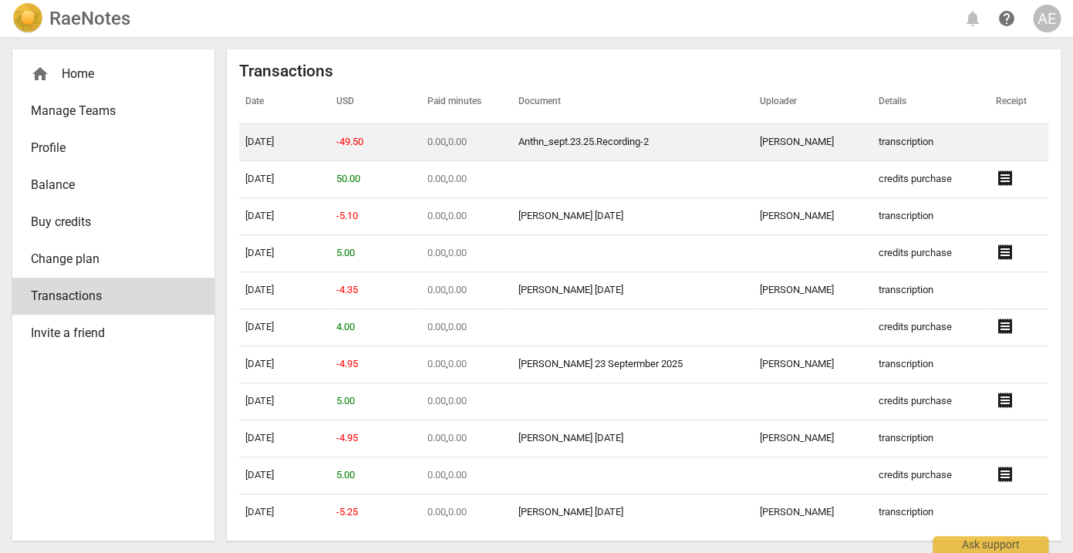
click at [299, 137] on td "10-10-2025" at bounding box center [284, 142] width 91 height 37
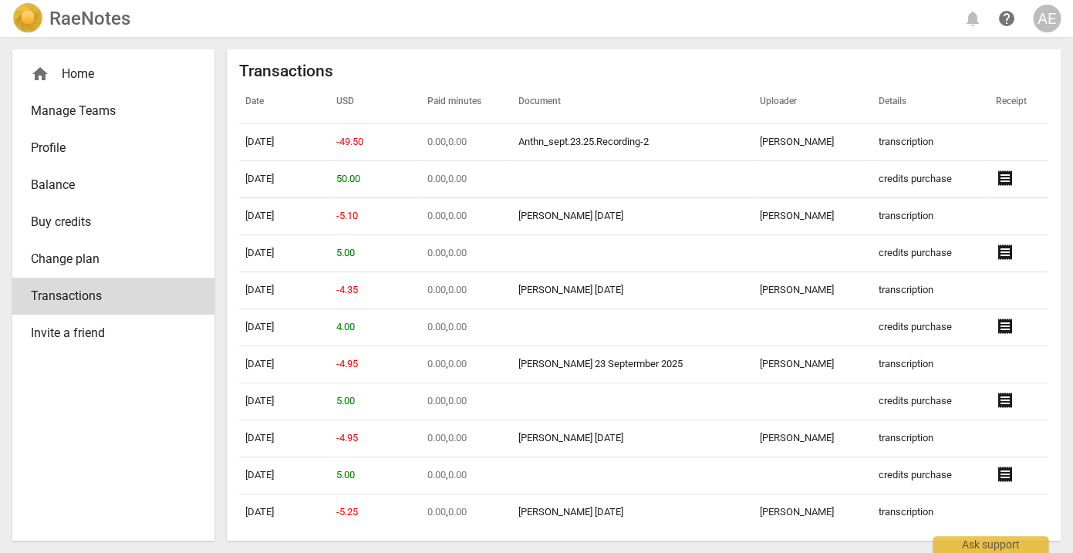
click at [63, 141] on span "Profile" at bounding box center [107, 148] width 153 height 19
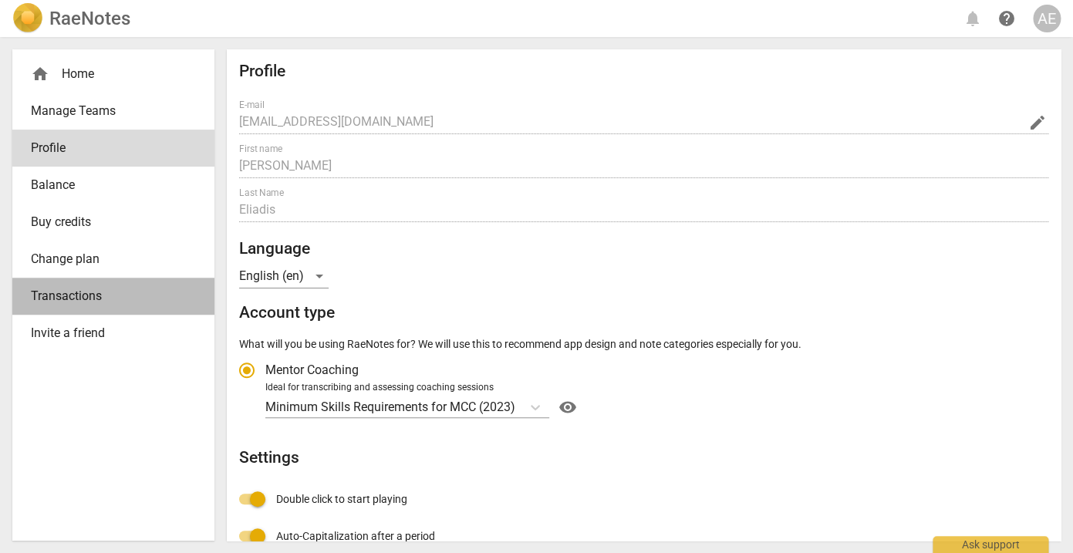
click at [93, 289] on span "Transactions" at bounding box center [107, 296] width 153 height 19
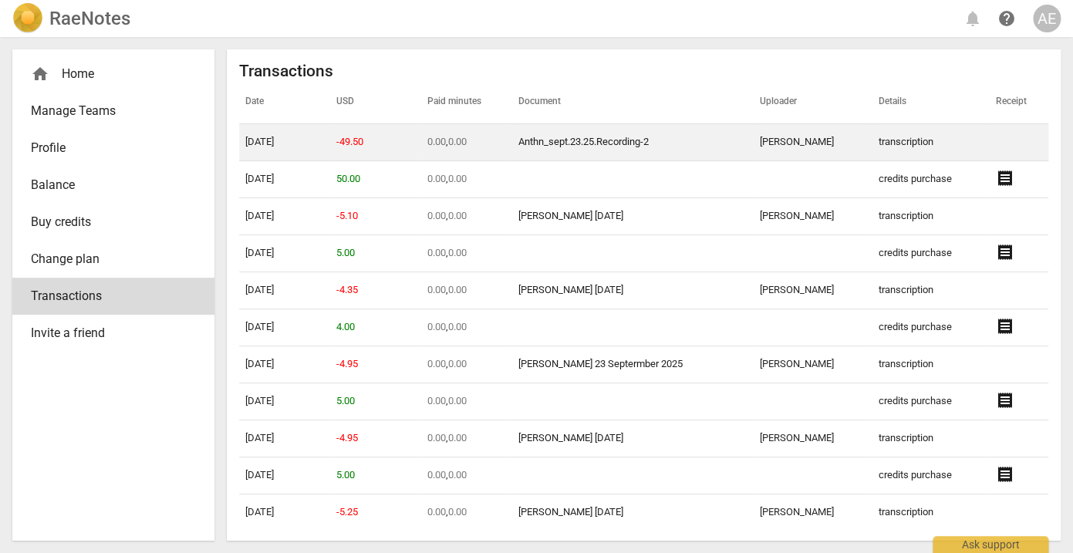
click at [872, 147] on td "transcription" at bounding box center [930, 142] width 117 height 37
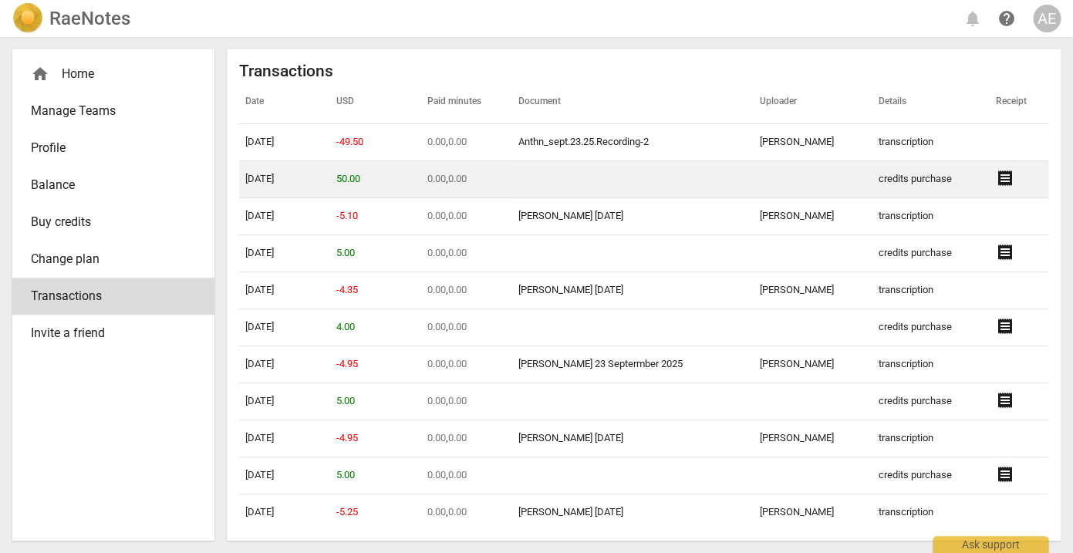
click at [997, 180] on span "receipt" at bounding box center [1004, 178] width 19 height 19
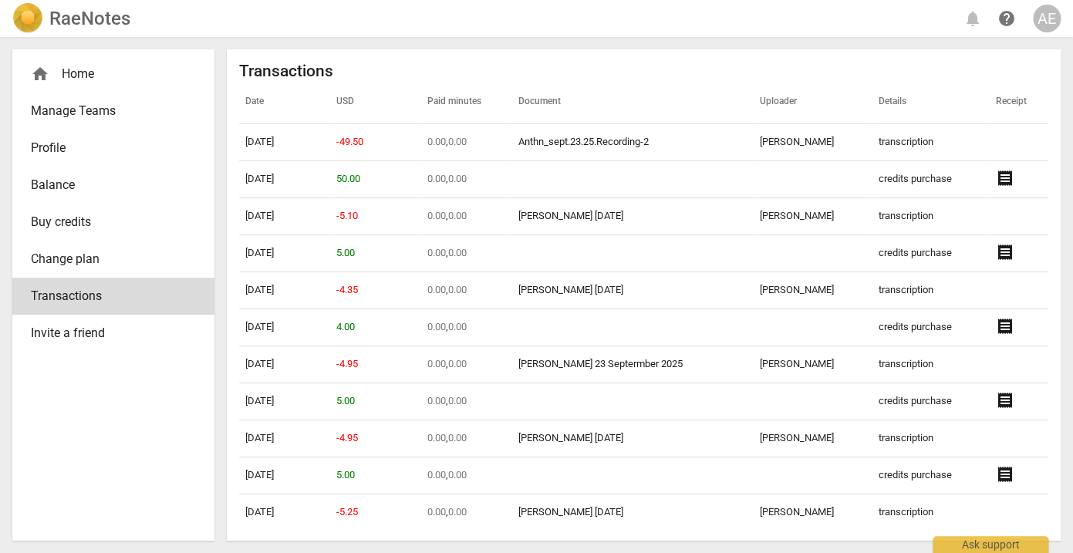
click at [89, 71] on div "home Home" at bounding box center [107, 74] width 153 height 19
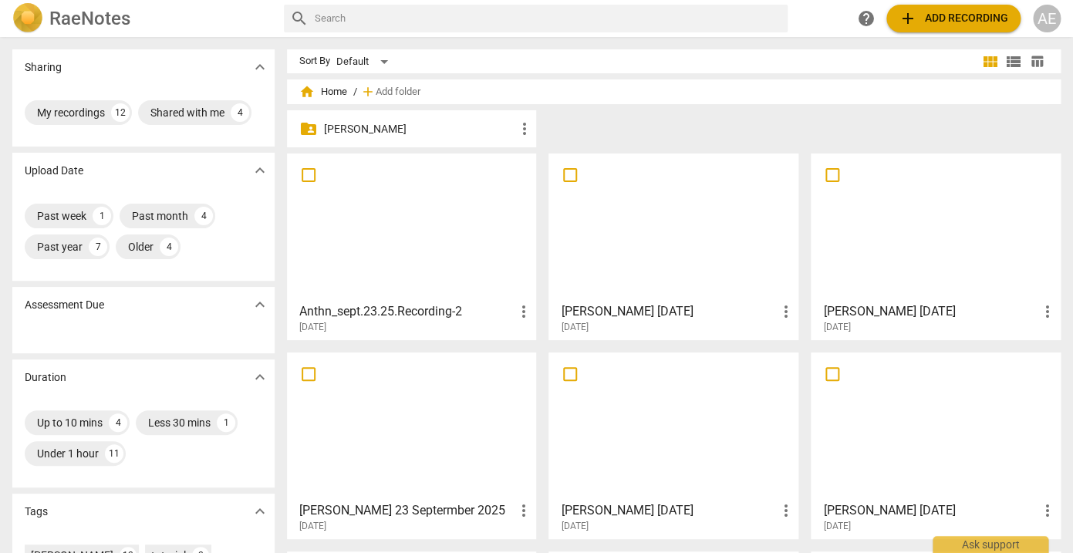
click at [950, 25] on span "add Add recording" at bounding box center [954, 18] width 110 height 19
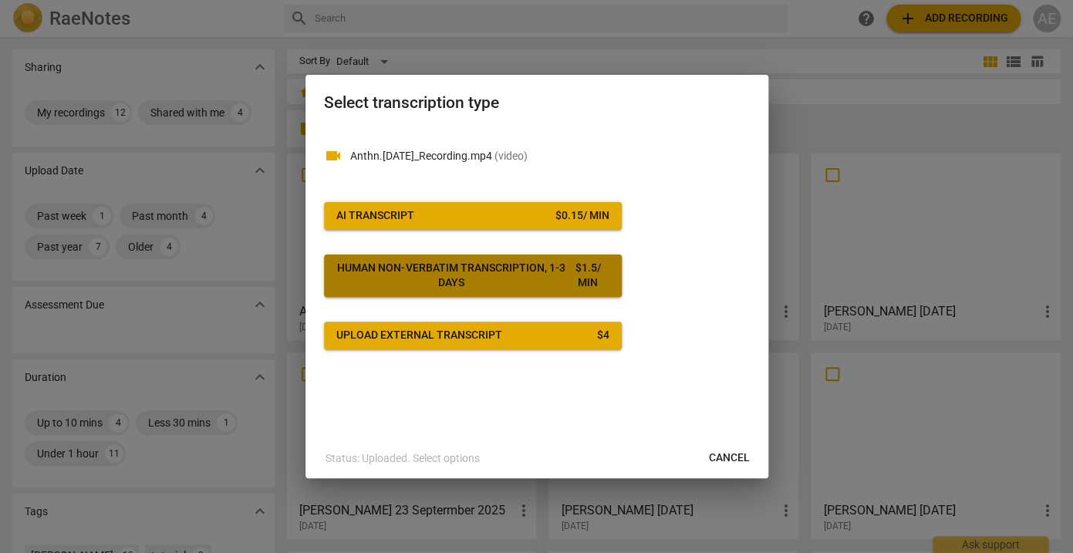
click at [555, 273] on div "Human non-verbatim transcription, 1-3 days" at bounding box center [451, 276] width 231 height 30
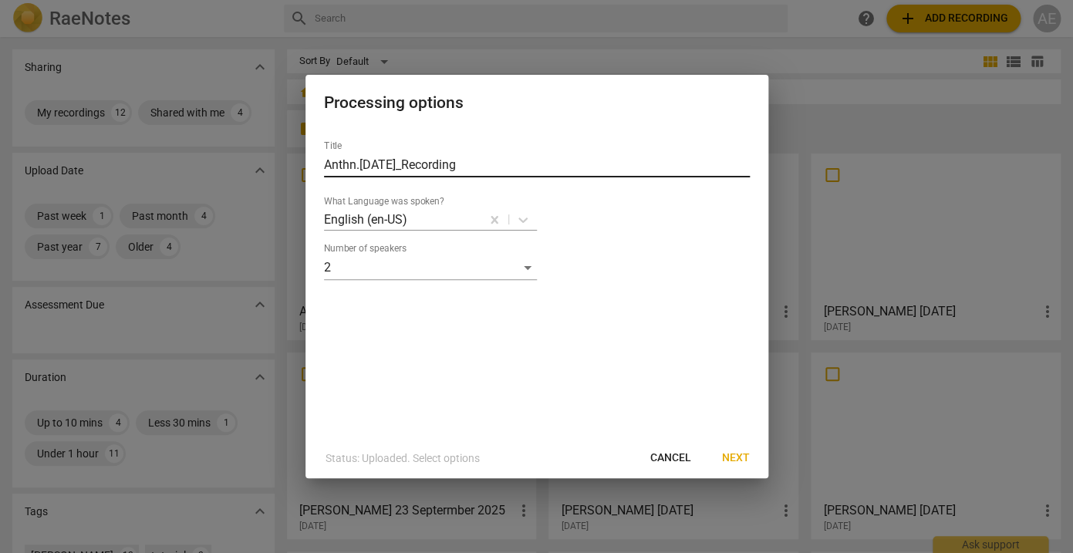
click at [514, 170] on input "Anthn.july.10.25_Recording" at bounding box center [537, 165] width 426 height 25
click at [743, 454] on span "Next" at bounding box center [736, 458] width 28 height 15
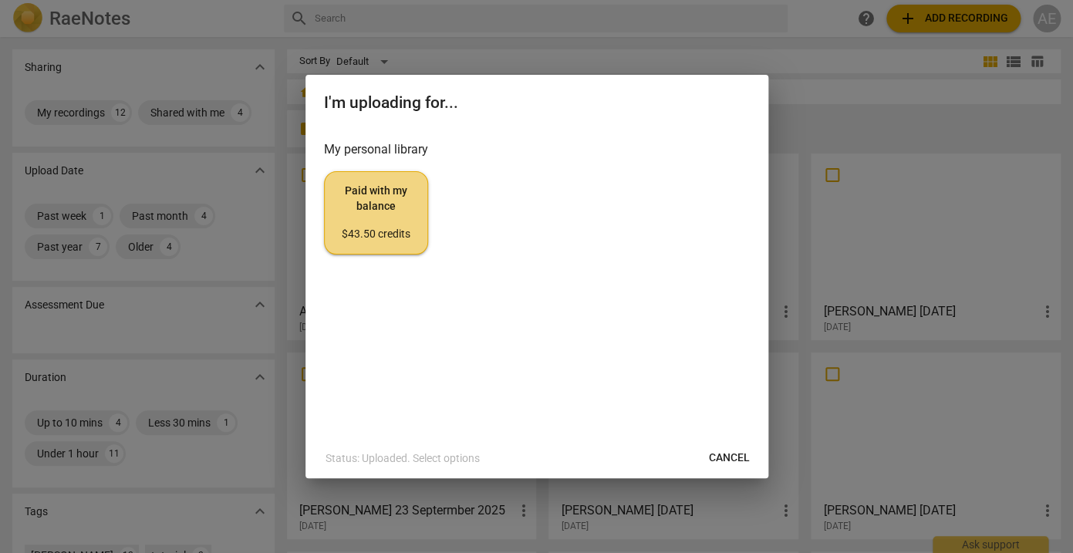
click at [391, 224] on span "Paid with my balance $43.50 credits" at bounding box center [376, 213] width 78 height 58
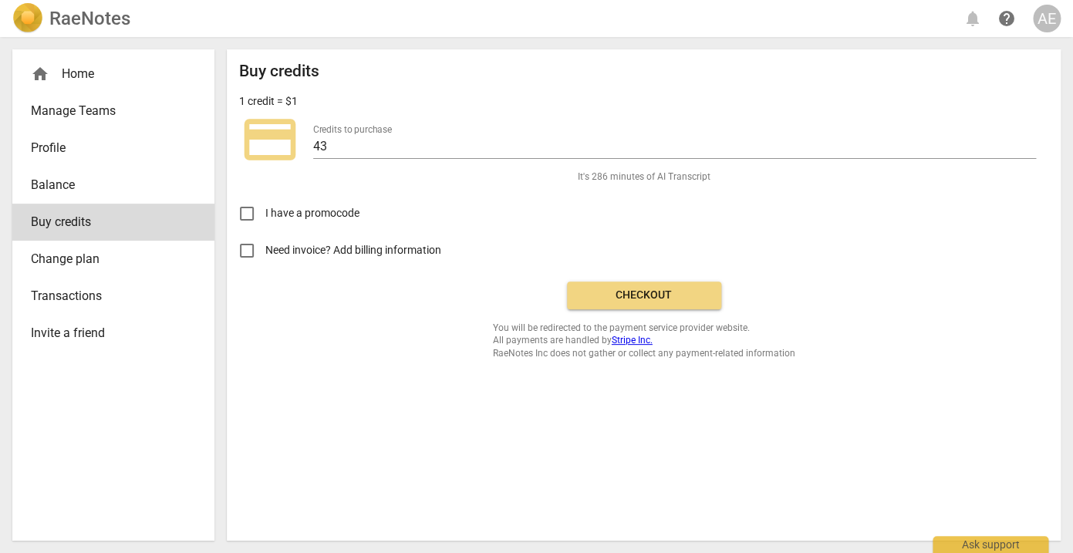
click at [642, 290] on span "Checkout" at bounding box center [644, 295] width 130 height 15
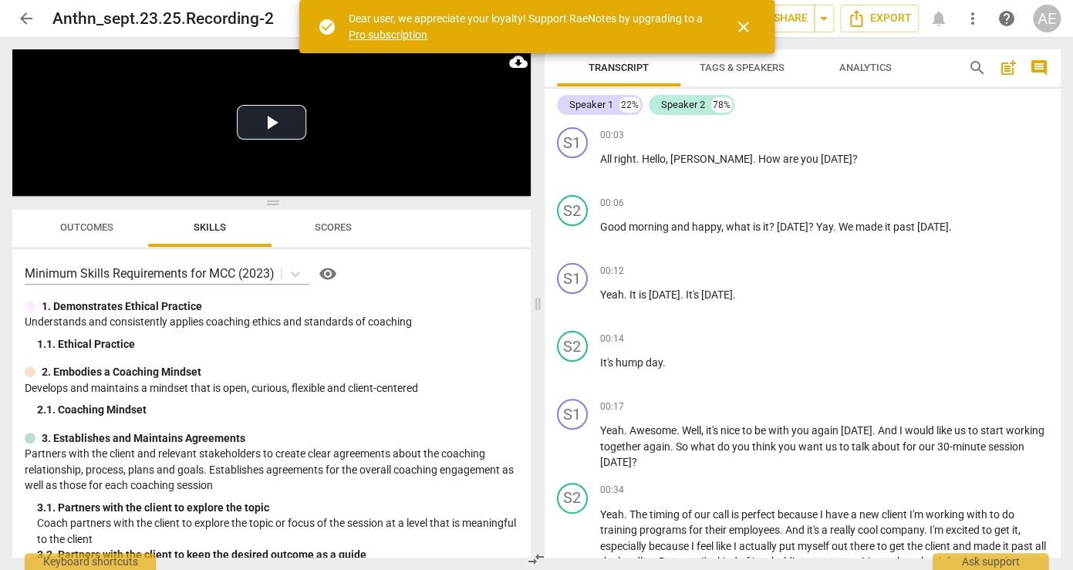
click at [28, 16] on span "arrow_back" at bounding box center [26, 18] width 19 height 19
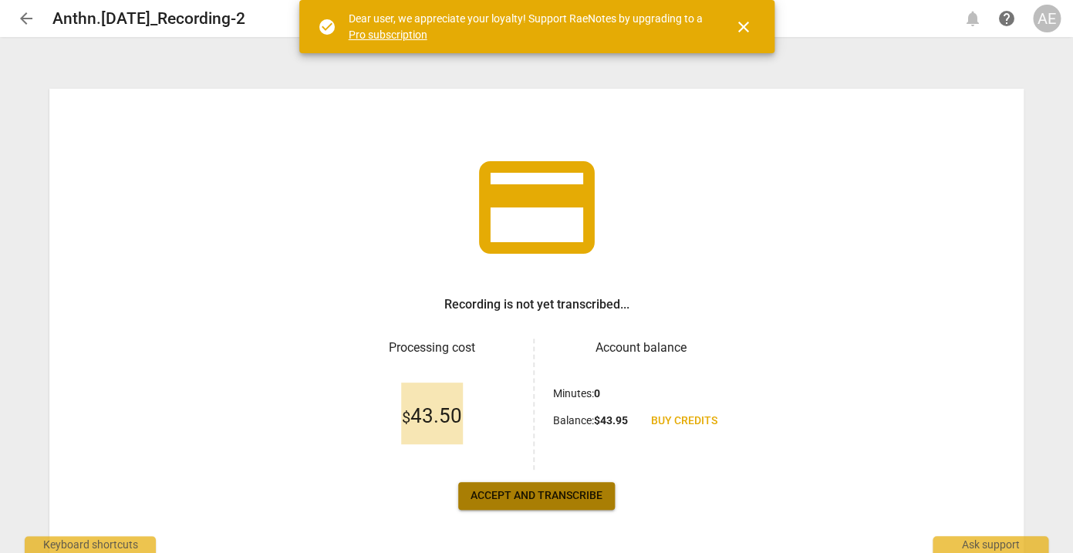
click at [586, 500] on span "Accept and transcribe" at bounding box center [537, 495] width 132 height 15
